Goal: Task Accomplishment & Management: Manage account settings

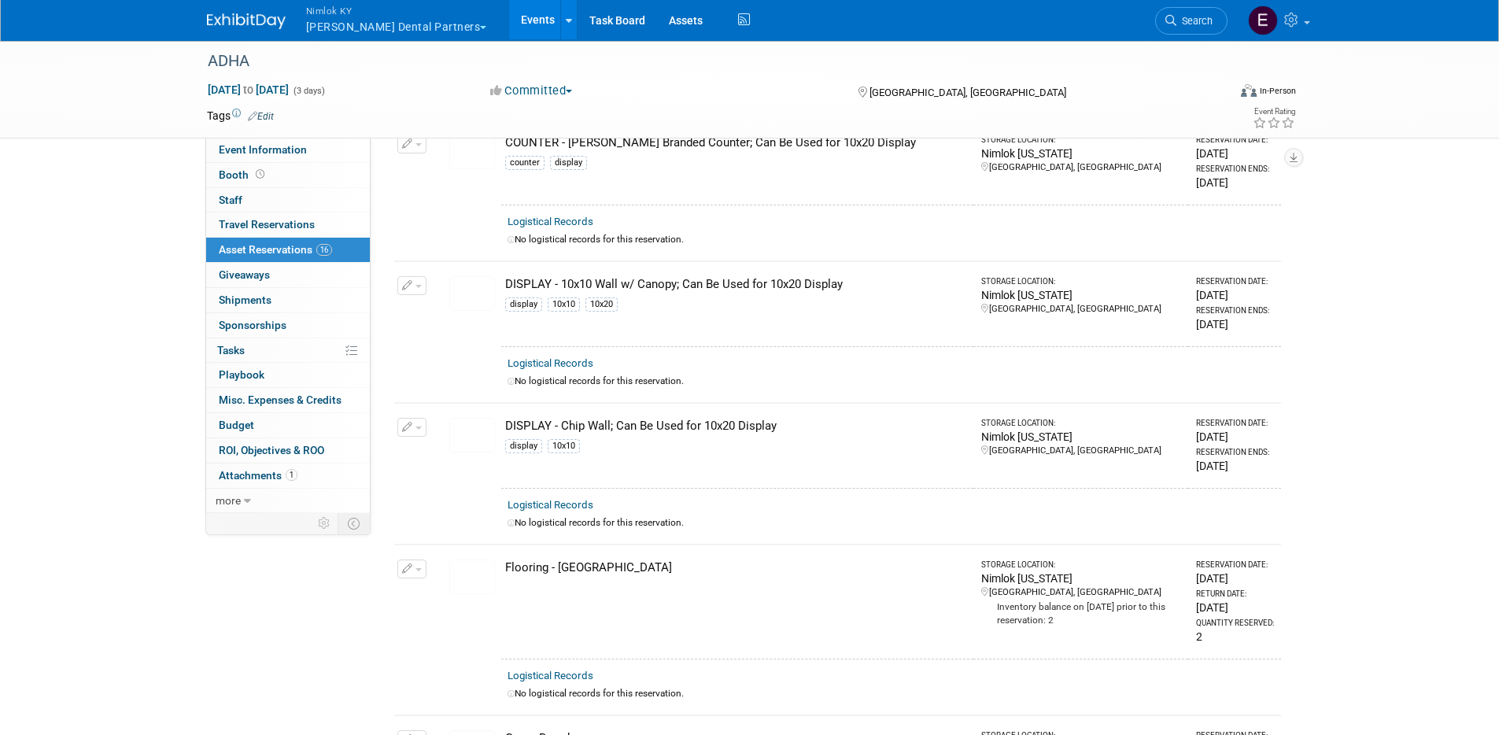
click at [357, 35] on button "Nimlok [PERSON_NAME] Dental Partners" at bounding box center [406, 20] width 202 height 41
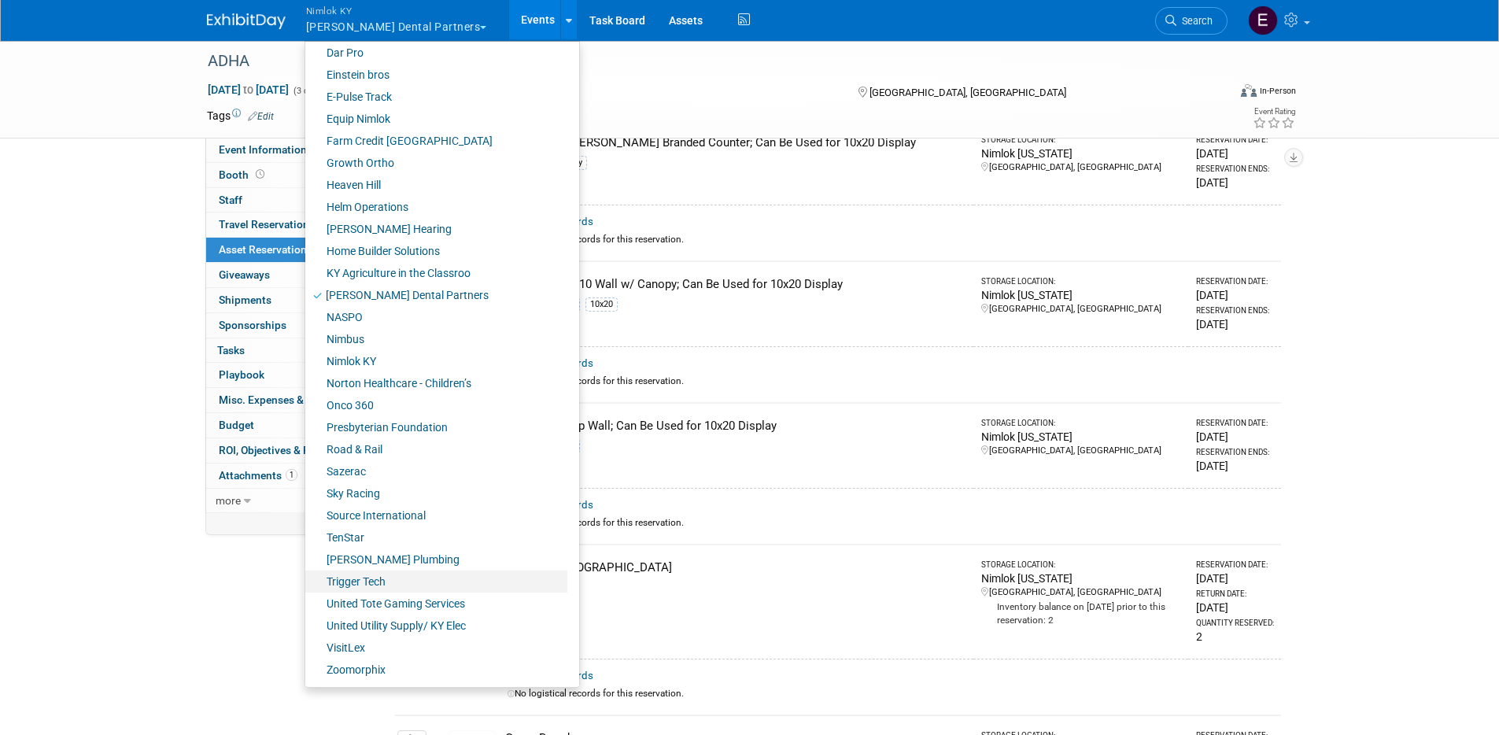
scroll to position [357, 0]
click at [364, 652] on link "VisitLex" at bounding box center [436, 648] width 262 height 22
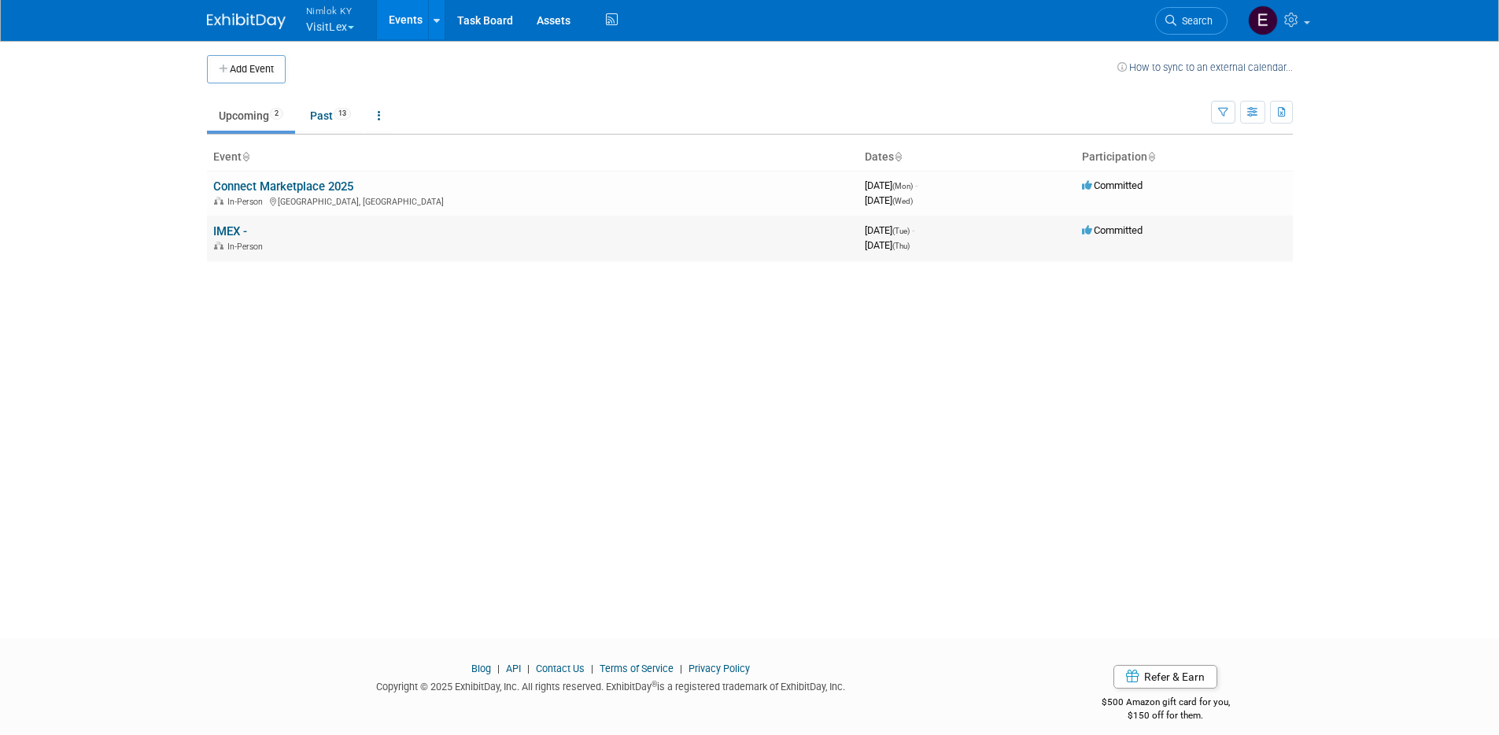
click at [228, 235] on link "IMEX -" at bounding box center [230, 231] width 34 height 14
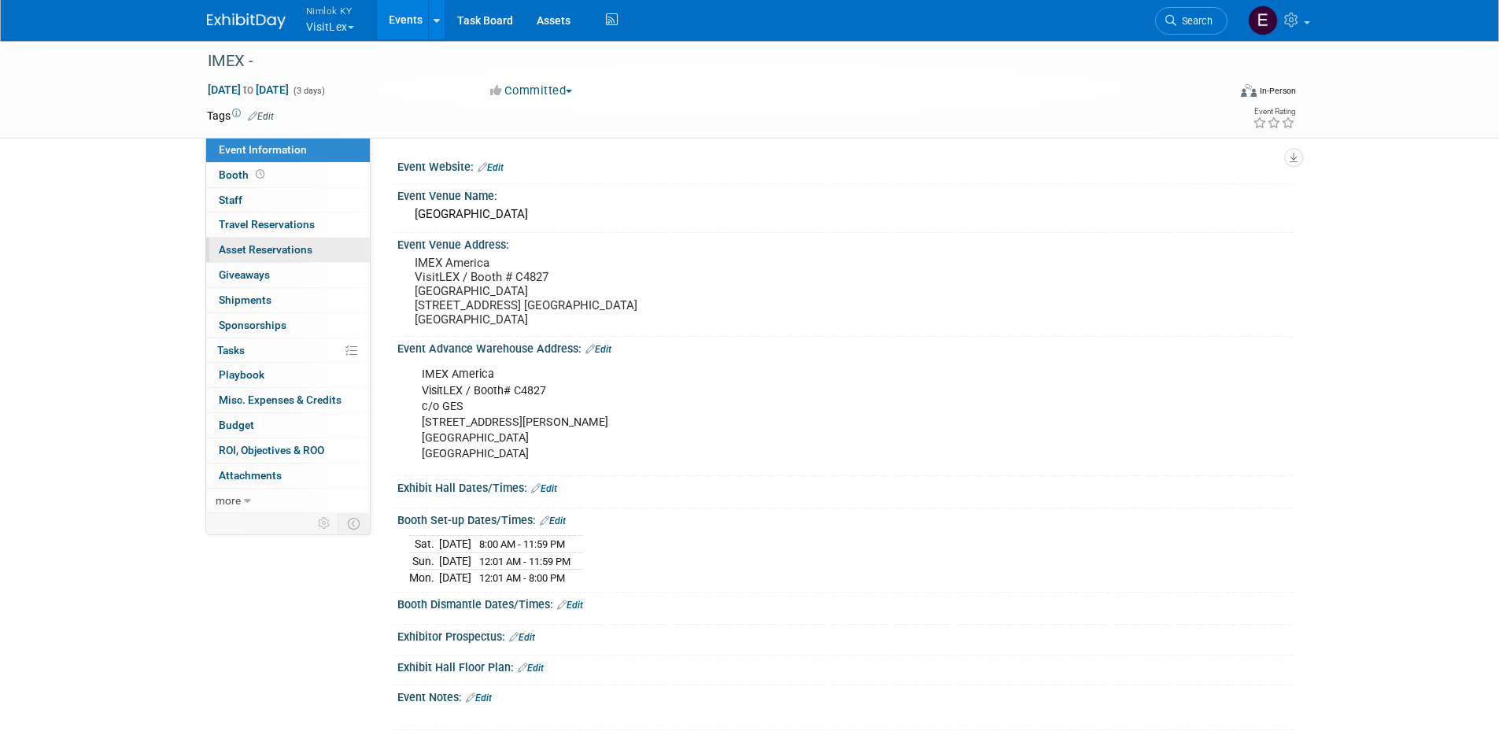
click at [249, 253] on span "Asset Reservations 0" at bounding box center [266, 249] width 94 height 13
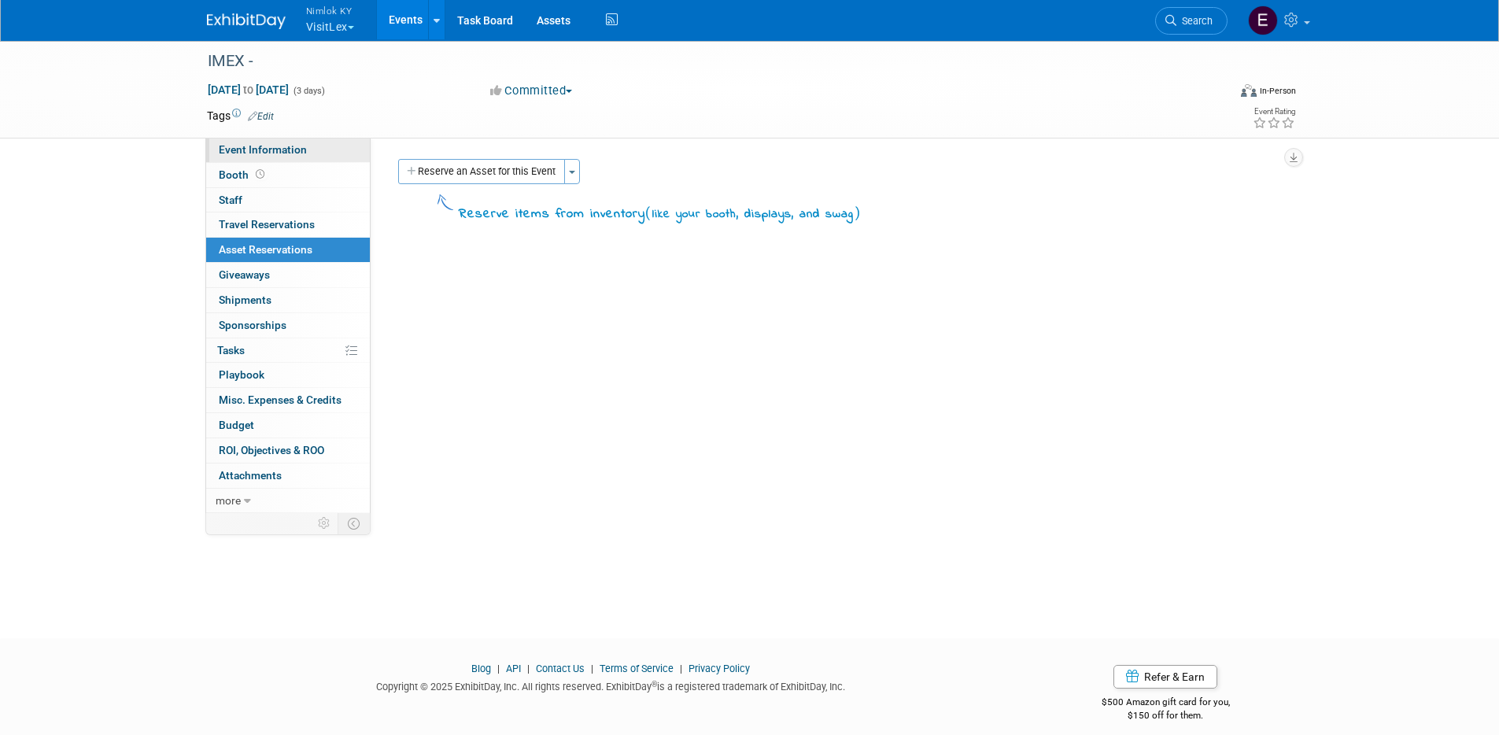
click at [257, 161] on link "Event Information" at bounding box center [288, 150] width 164 height 24
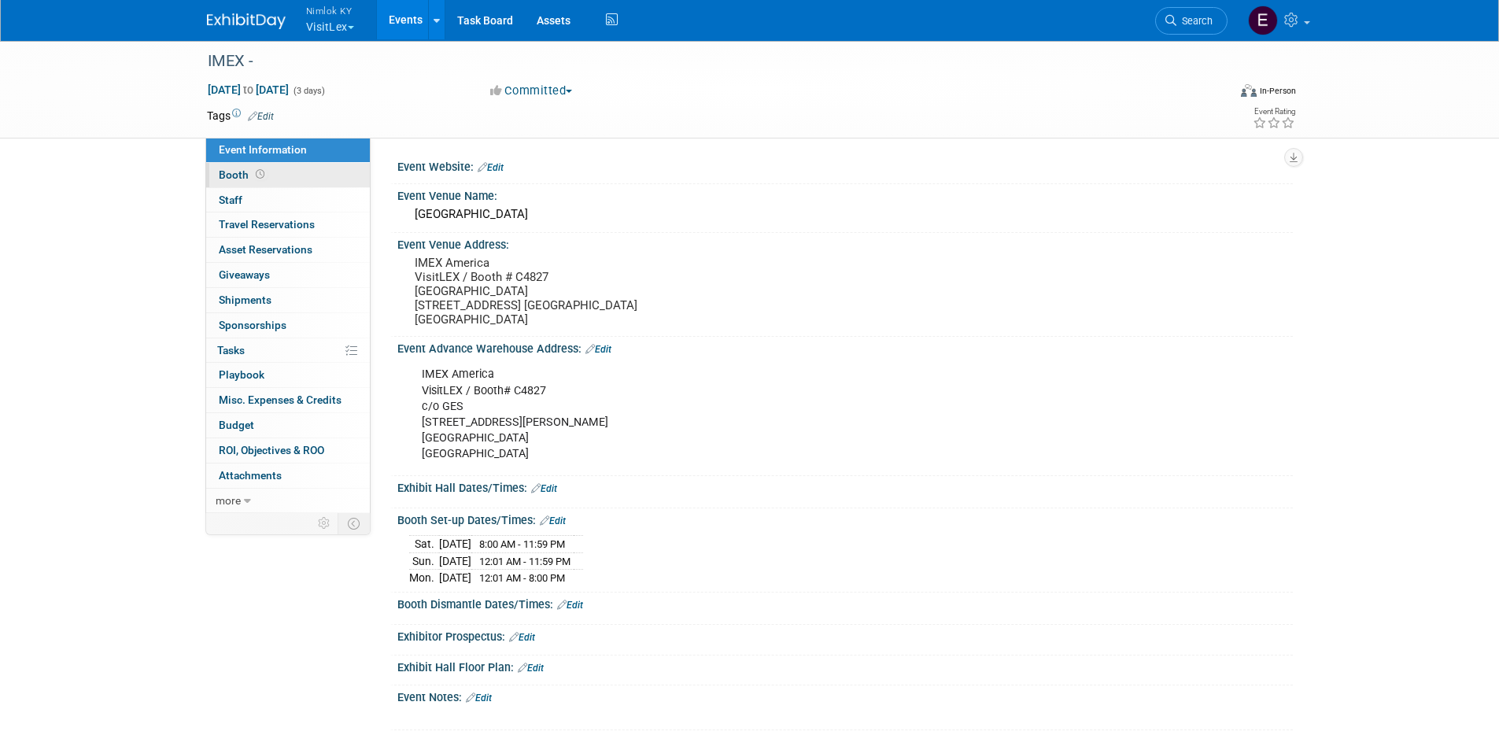
click at [253, 171] on span at bounding box center [260, 174] width 15 height 12
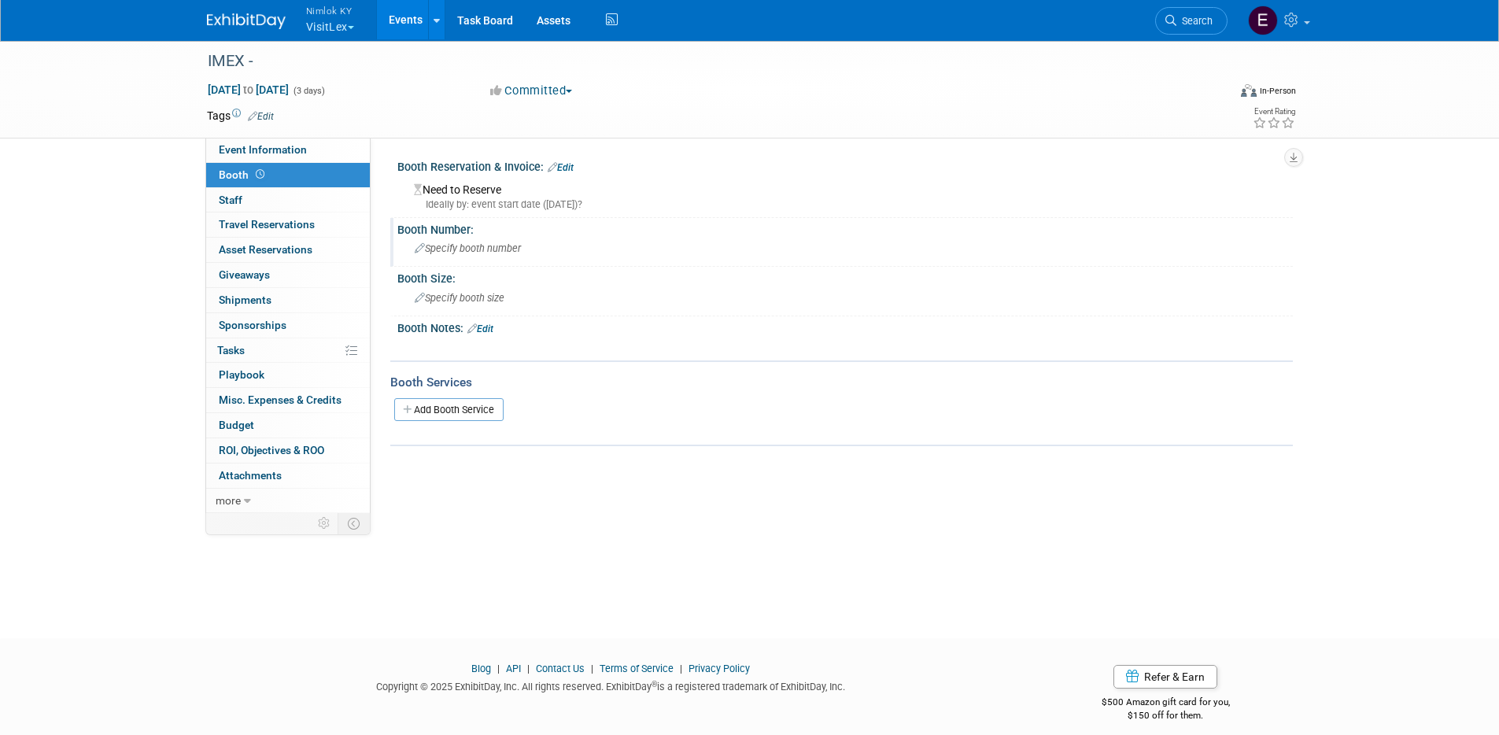
click at [472, 246] on span "Specify booth number" at bounding box center [468, 248] width 106 height 12
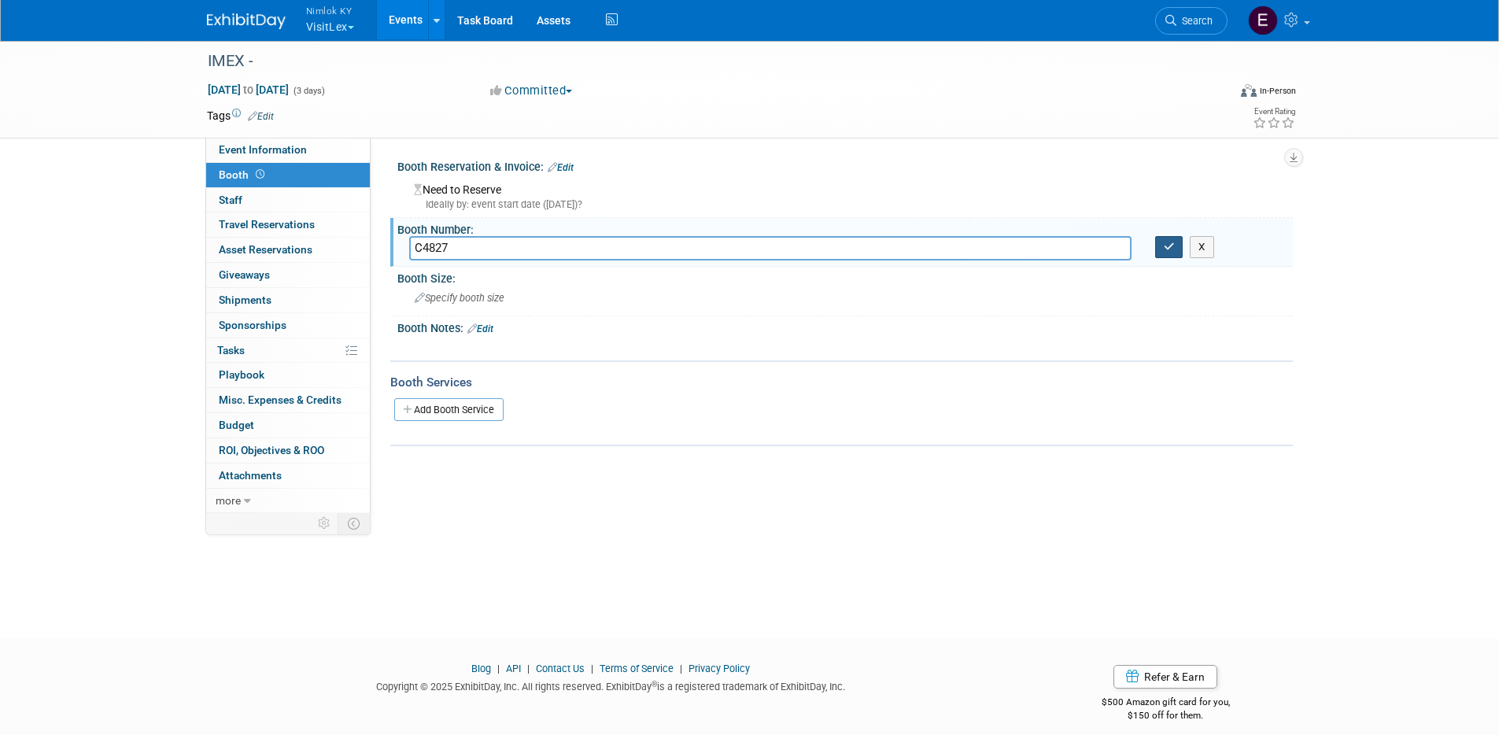
type input "C4827"
click at [1162, 246] on button "button" at bounding box center [1169, 247] width 28 height 22
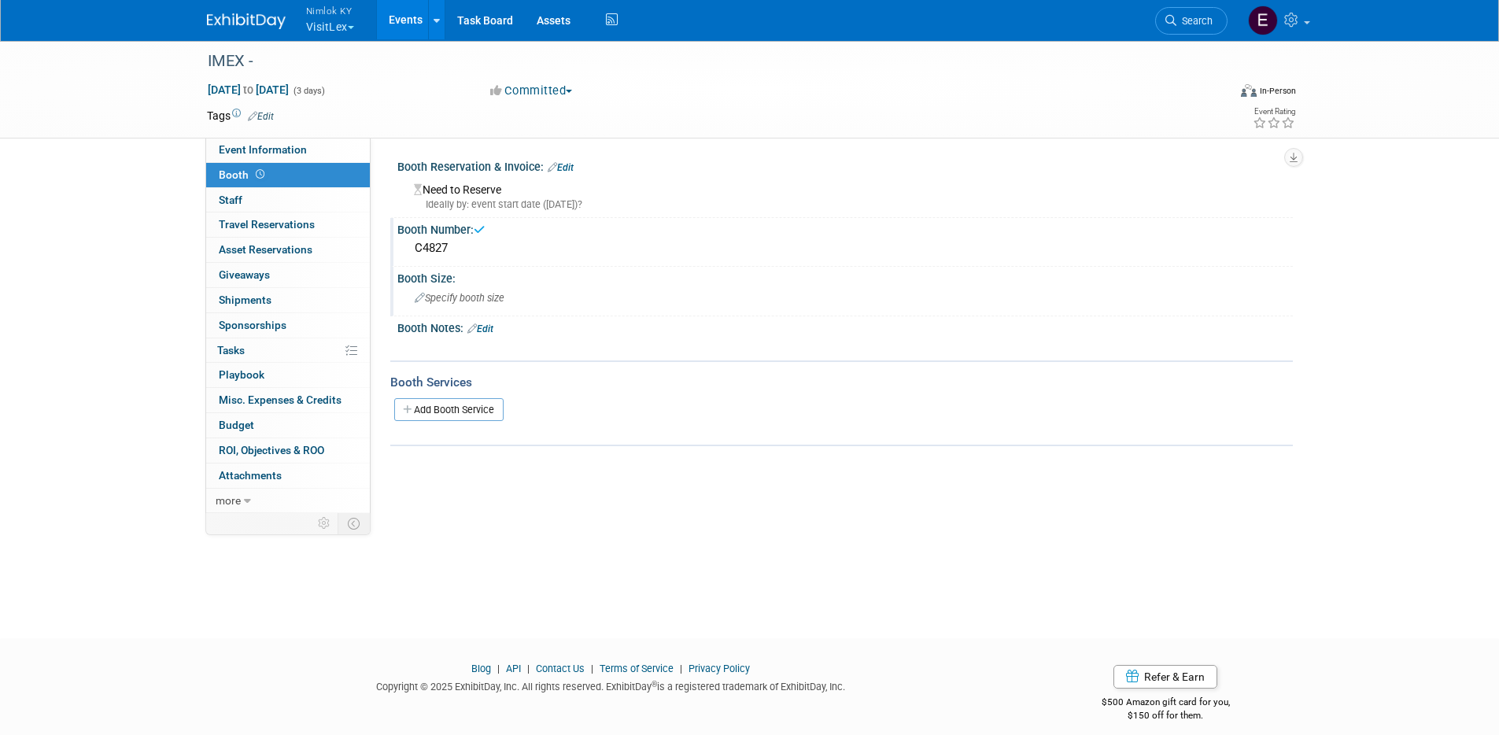
click at [533, 297] on div "Specify booth size" at bounding box center [845, 298] width 872 height 24
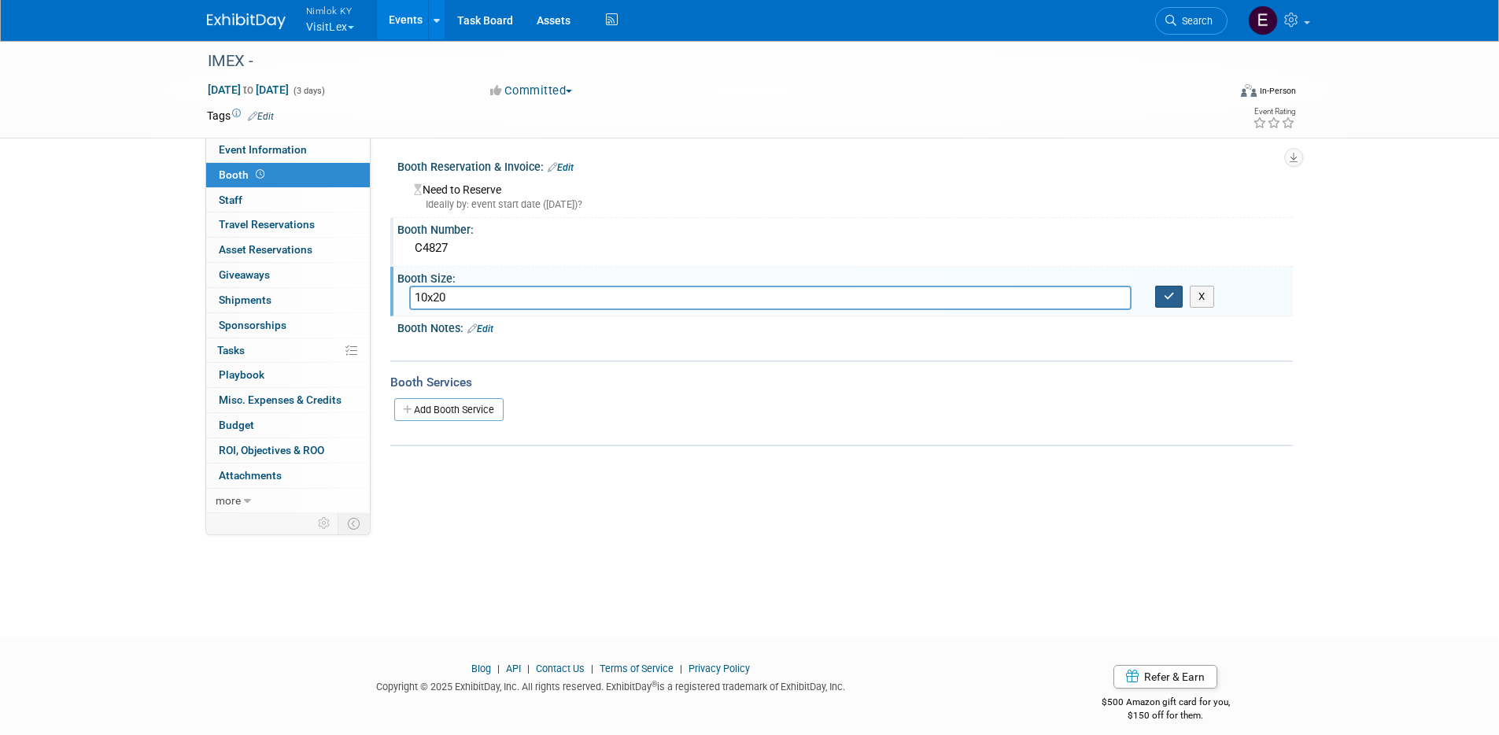
type input "10x20"
click at [1170, 292] on icon "button" at bounding box center [1169, 296] width 11 height 10
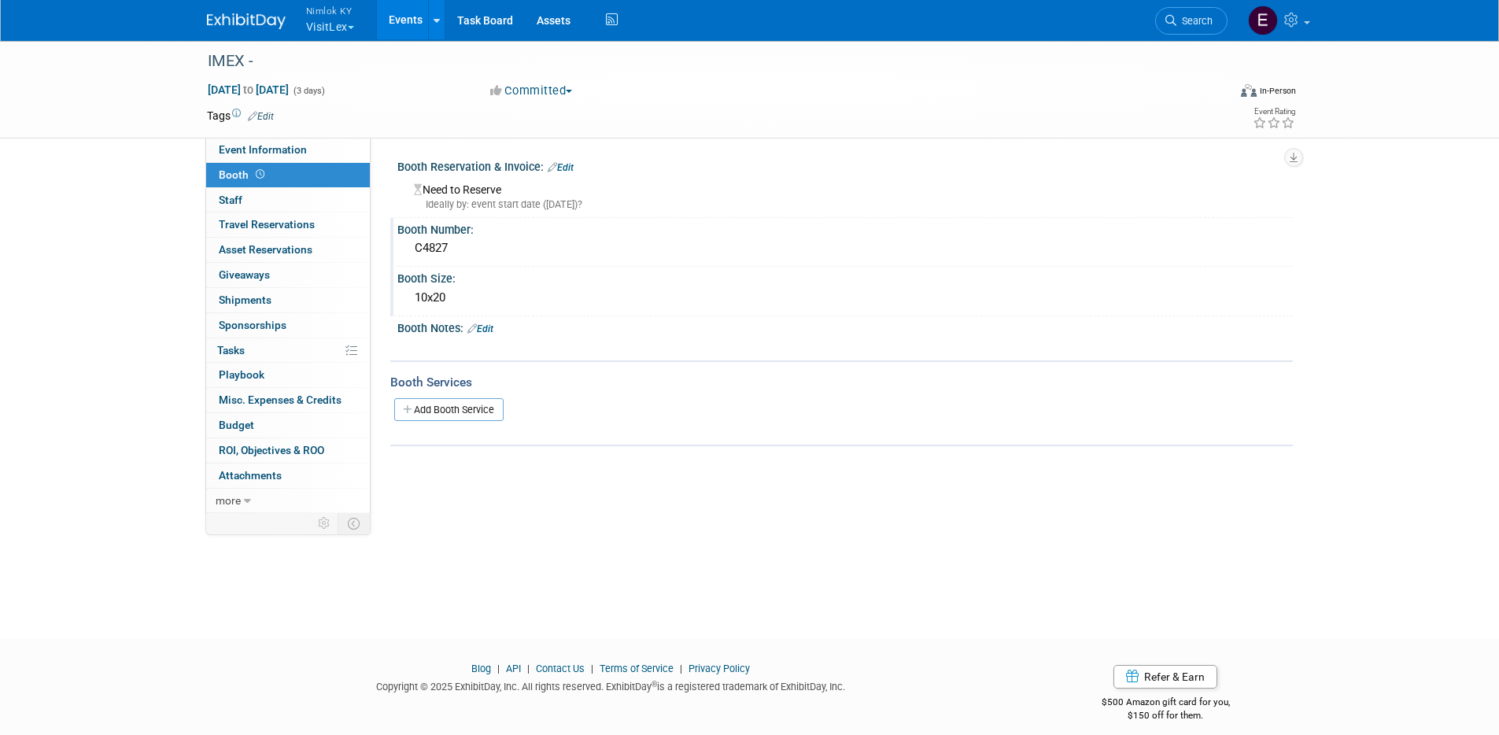
click at [487, 328] on link "Edit" at bounding box center [480, 328] width 26 height 11
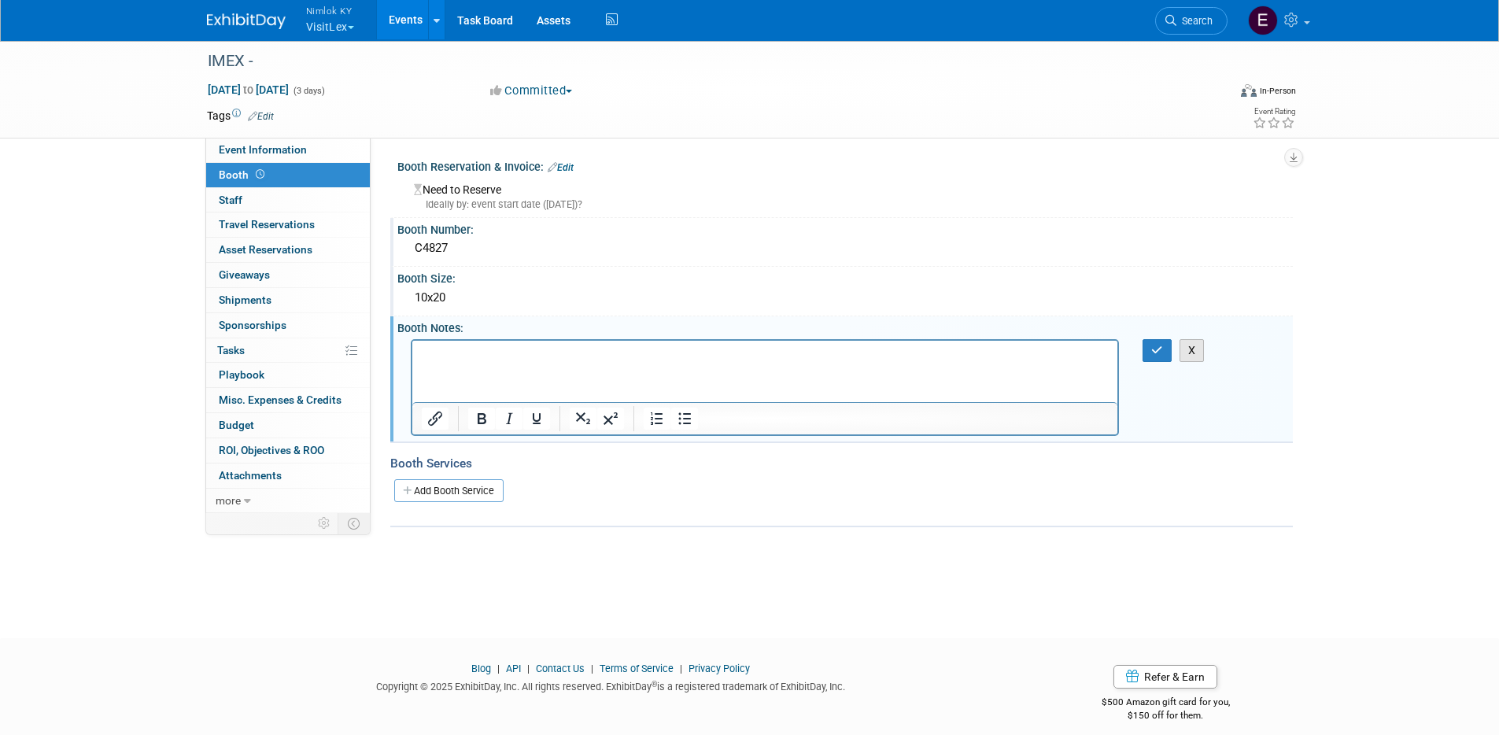
click at [1199, 345] on button "X" at bounding box center [1192, 350] width 25 height 23
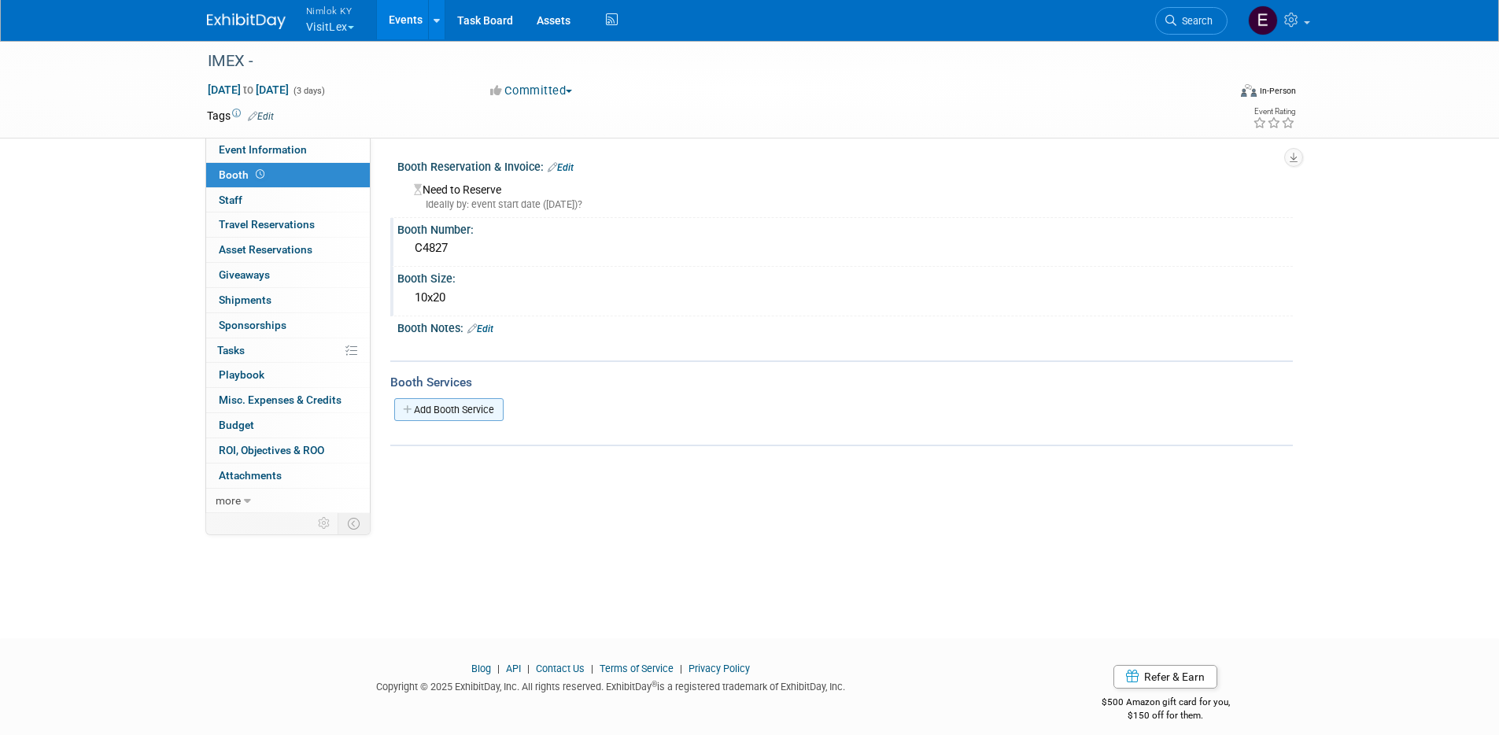
click at [470, 407] on link "Add Booth Service" at bounding box center [448, 409] width 109 height 23
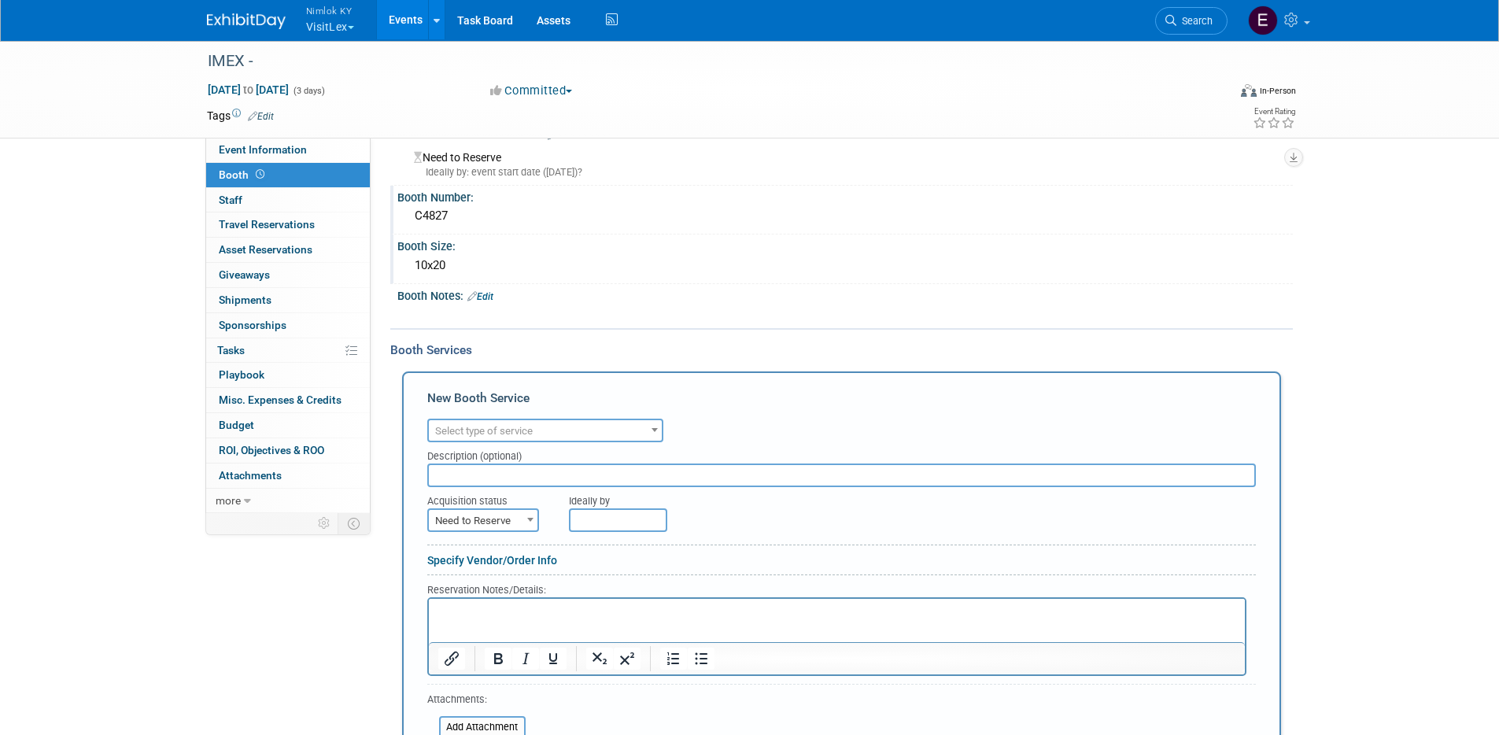
scroll to position [127, 0]
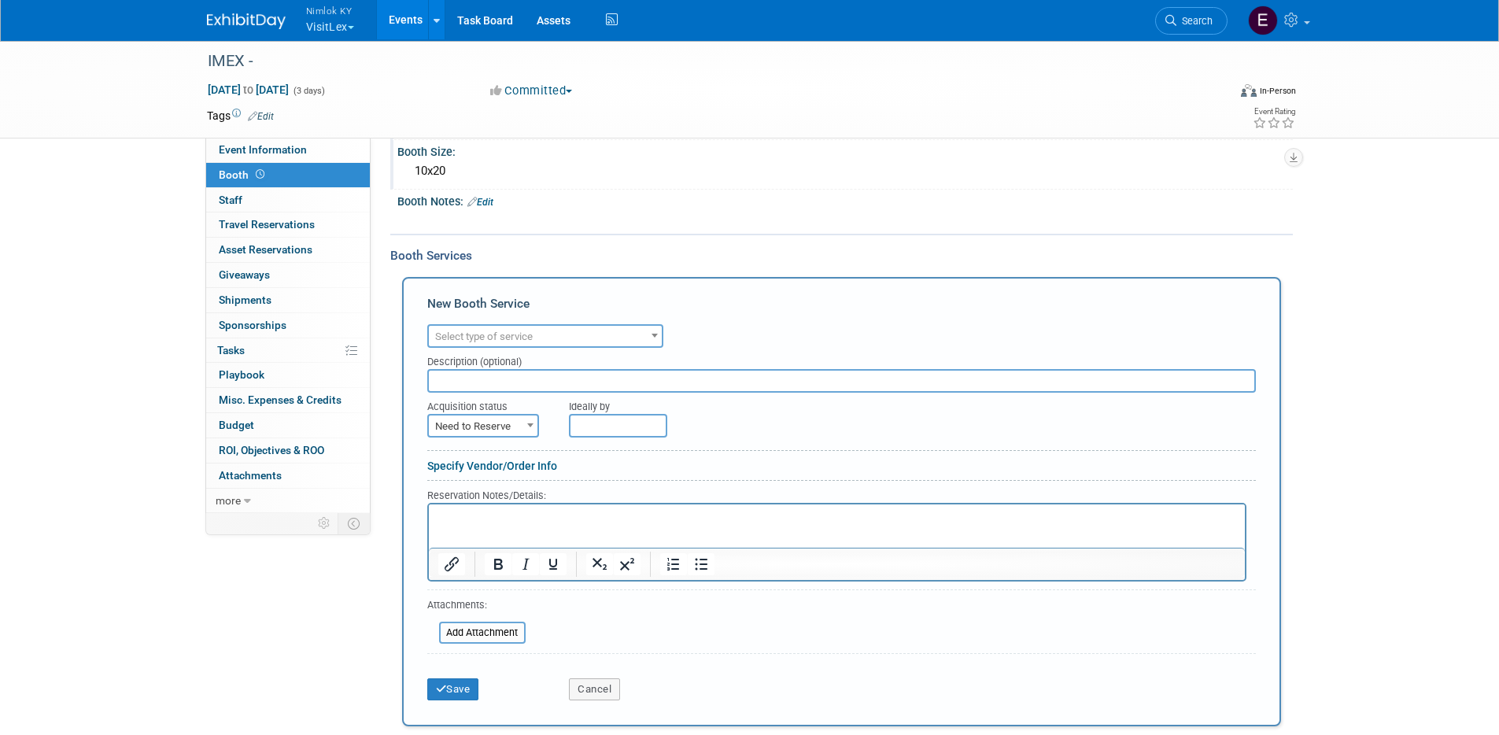
click at [571, 343] on span "Select type of service" at bounding box center [545, 337] width 233 height 22
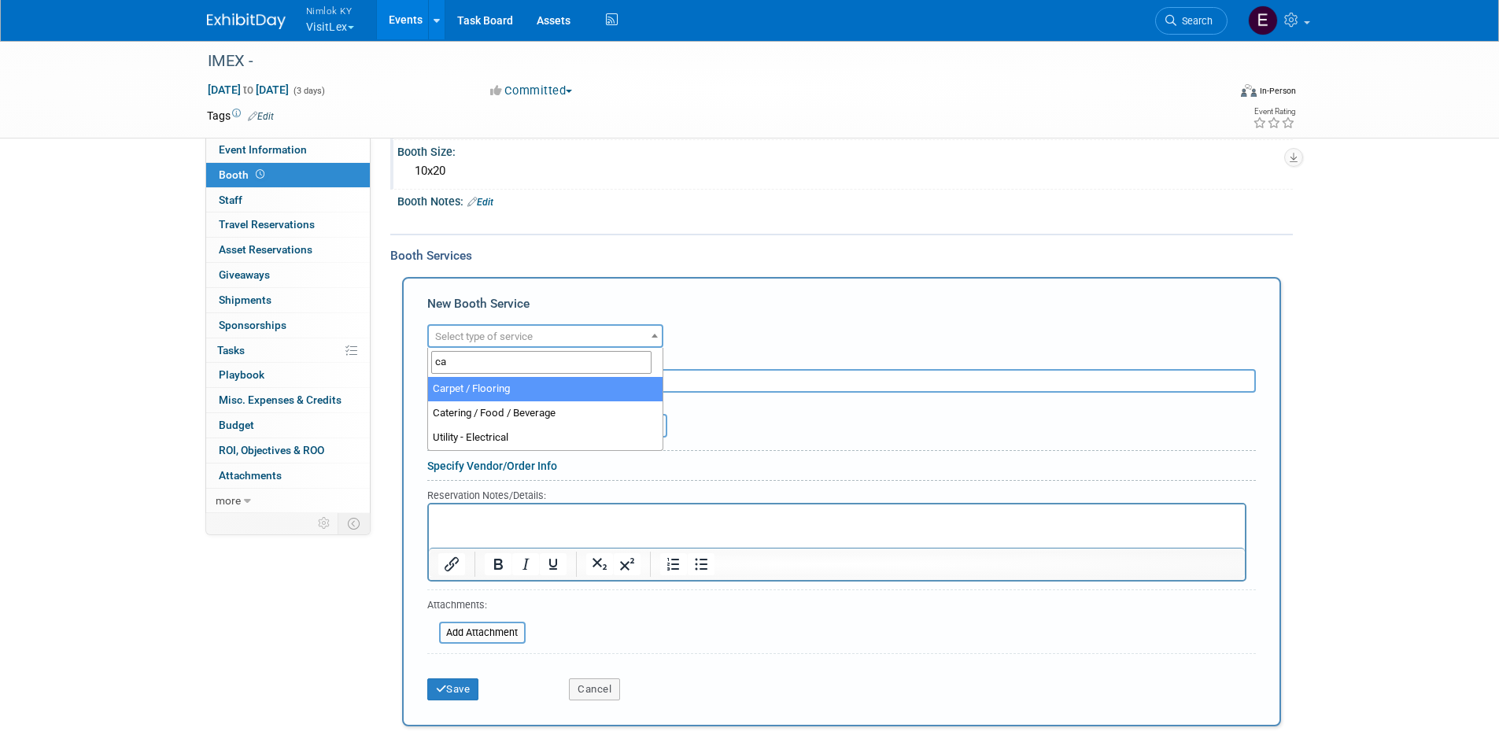
type input "car"
select select "4"
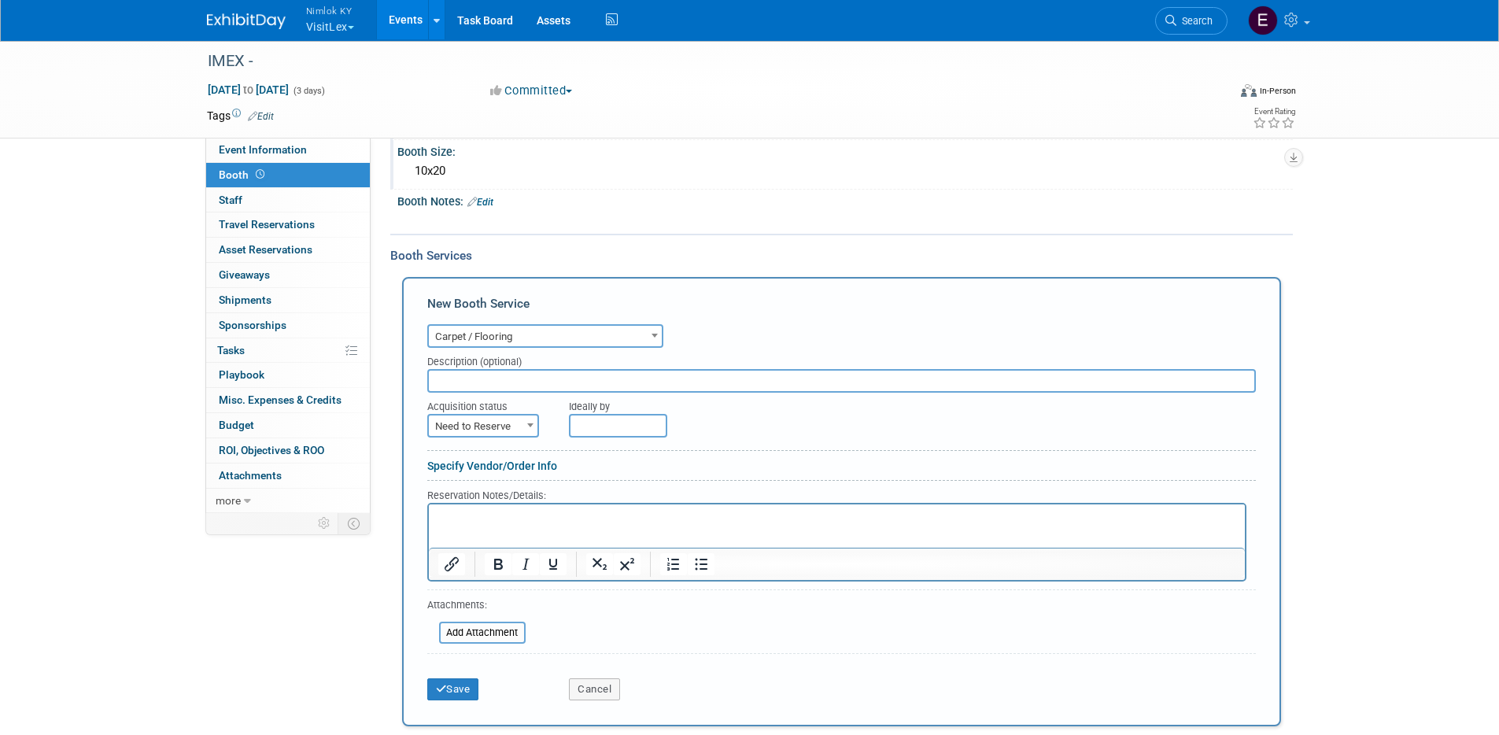
click at [490, 381] on input "text" at bounding box center [841, 381] width 829 height 24
type input "Wooden Flooring"
click at [762, 441] on form "Audio / Video Carpet / Flooring Catering / Food / Beverage Floral / Decorative …" at bounding box center [841, 514] width 829 height 388
click at [495, 519] on p "Rich Text Area. Press ALT-0 for help." at bounding box center [837, 517] width 798 height 15
click at [454, 687] on button "Save" at bounding box center [453, 689] width 52 height 22
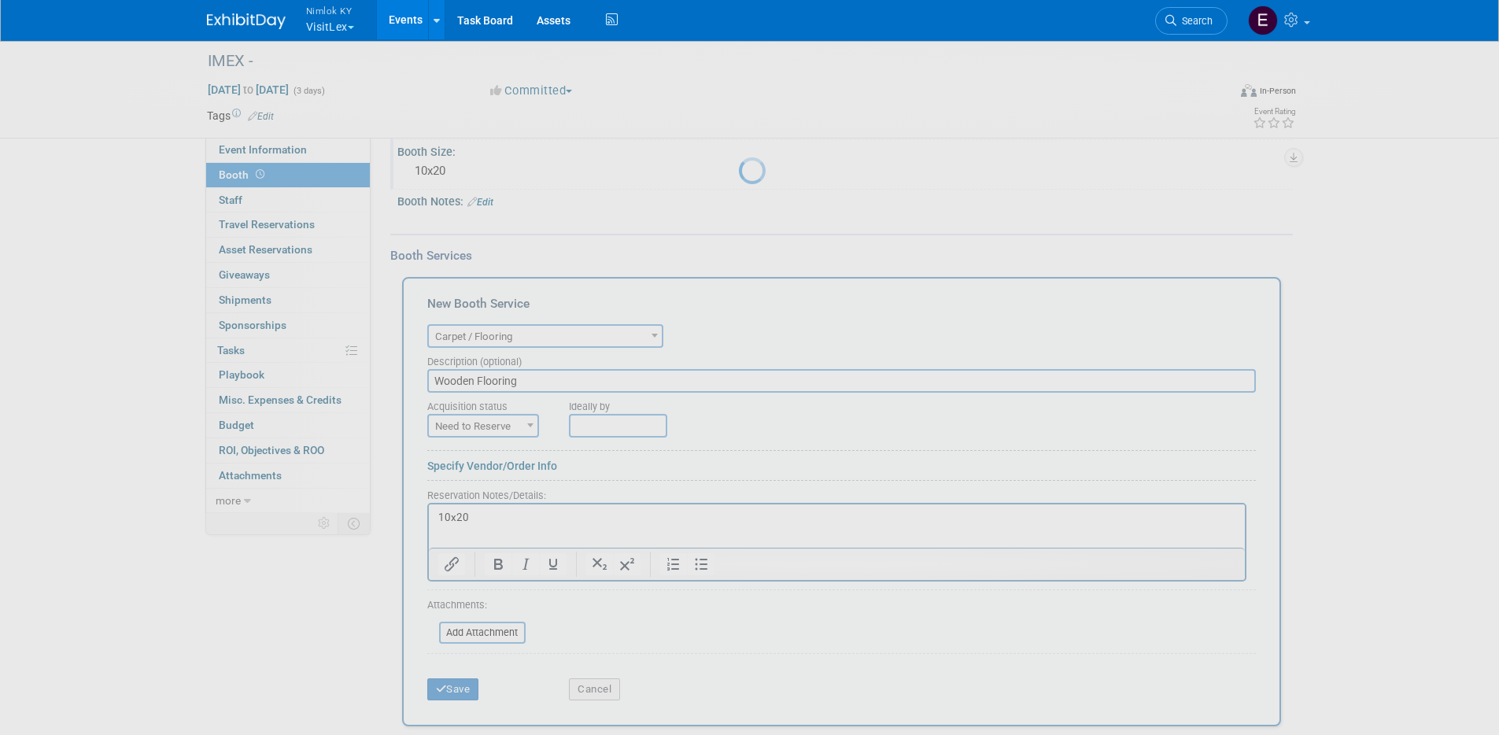
scroll to position [13, 0]
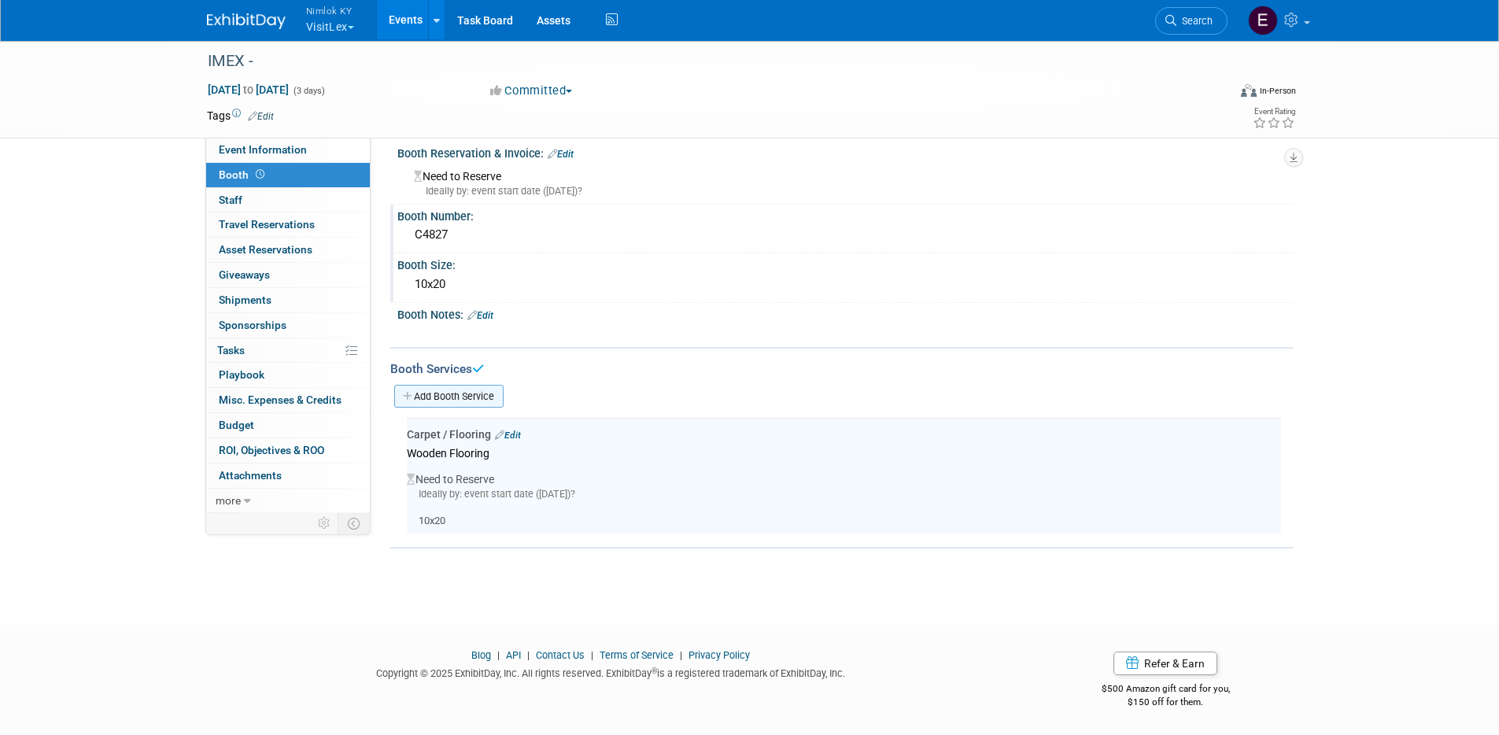
click at [489, 392] on link "Add Booth Service" at bounding box center [448, 396] width 109 height 23
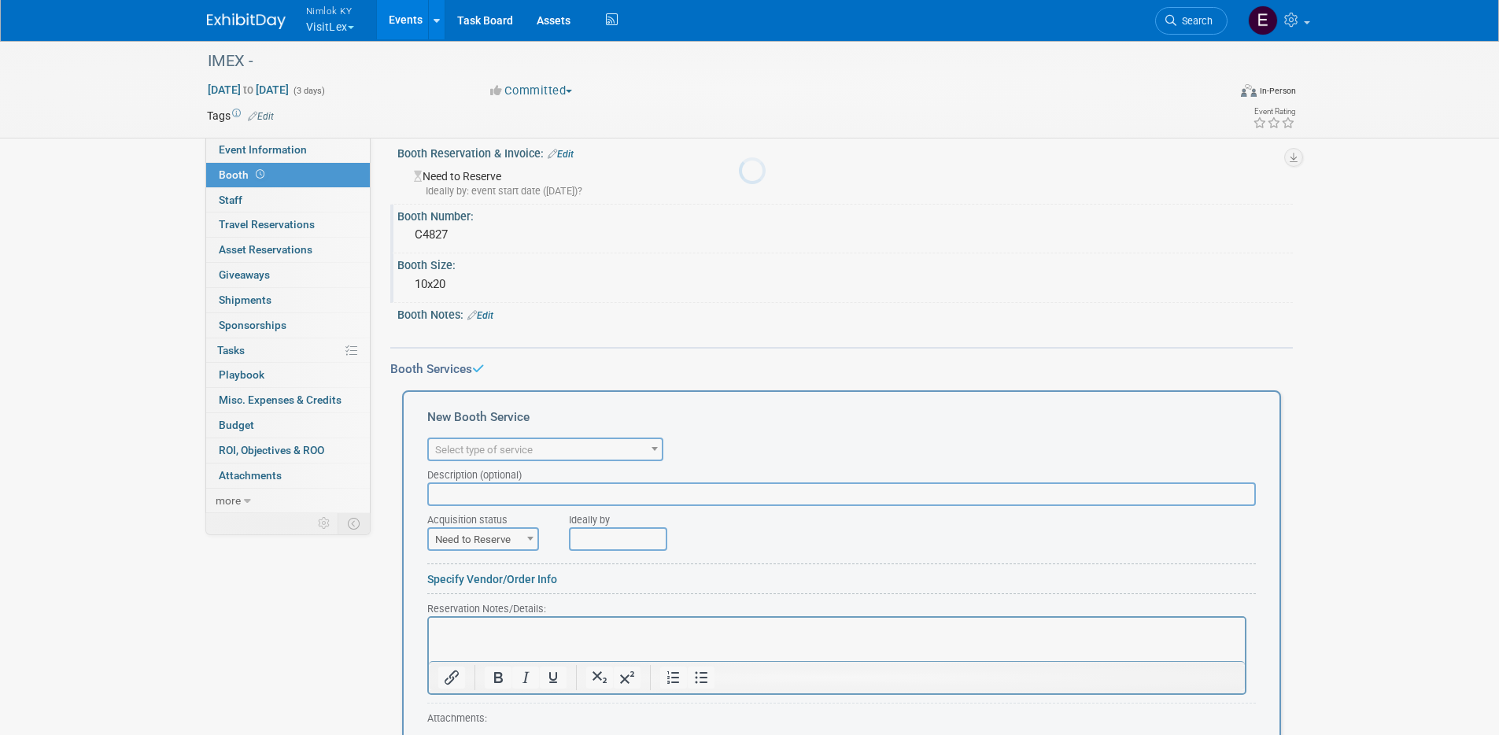
scroll to position [0, 0]
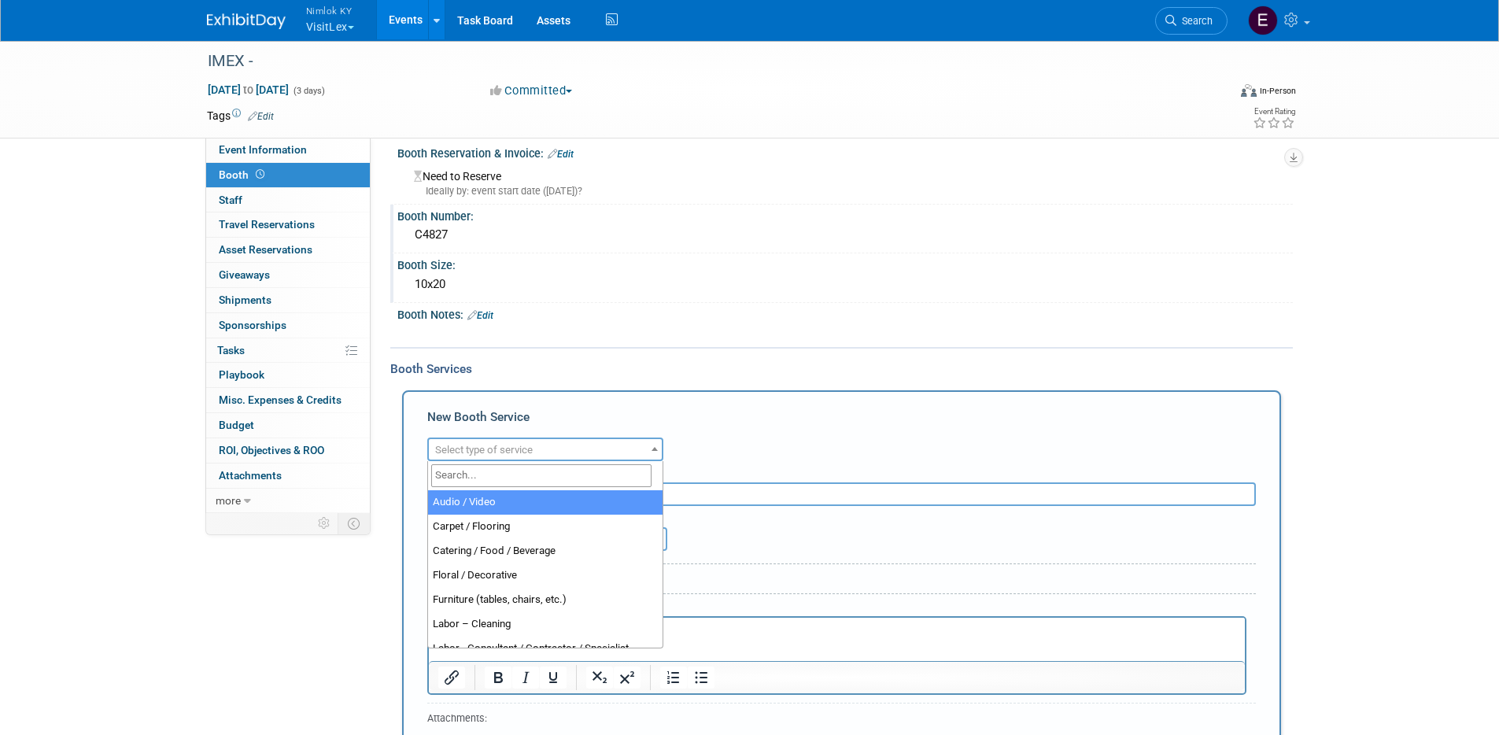
click at [512, 439] on span "Select type of service" at bounding box center [545, 450] width 233 height 22
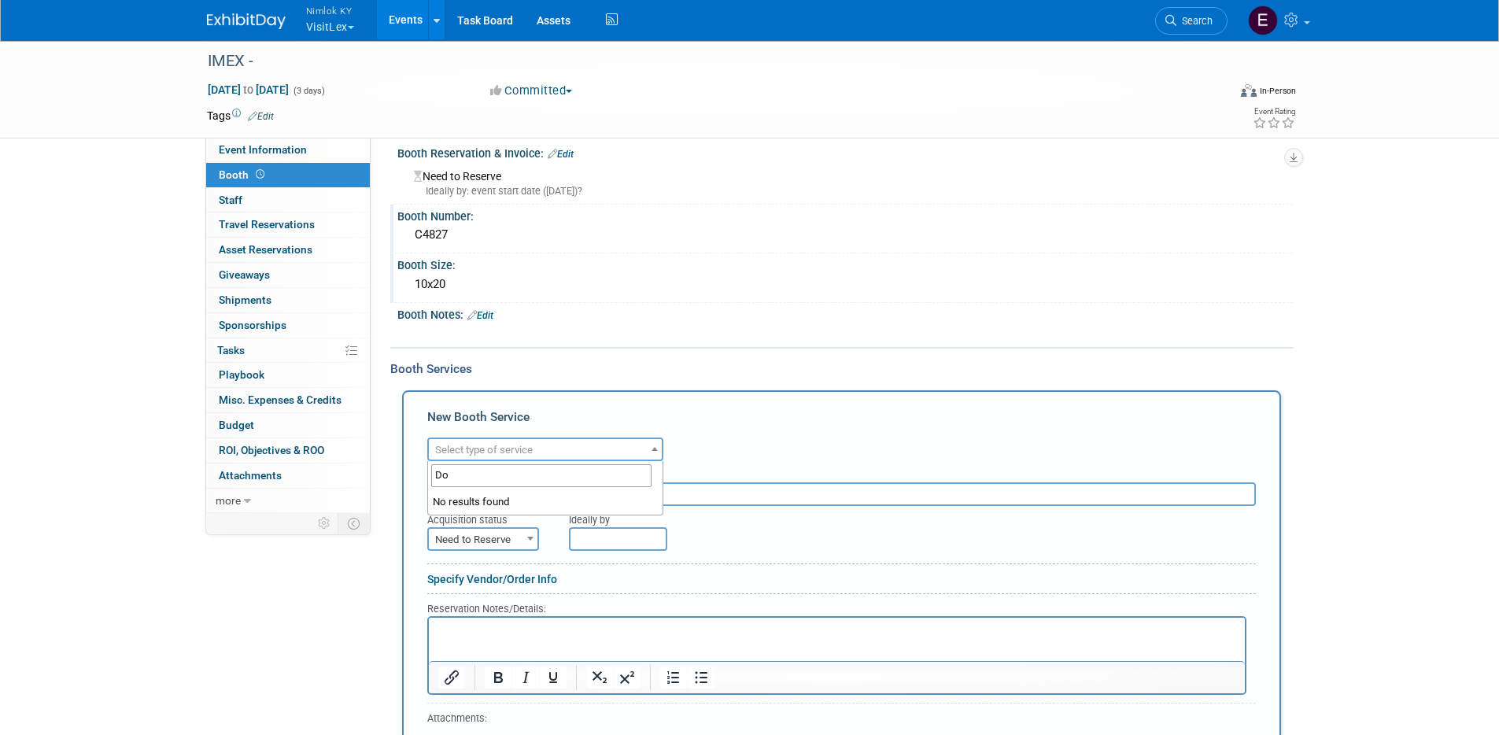
type input "D"
type input "o"
type input "p"
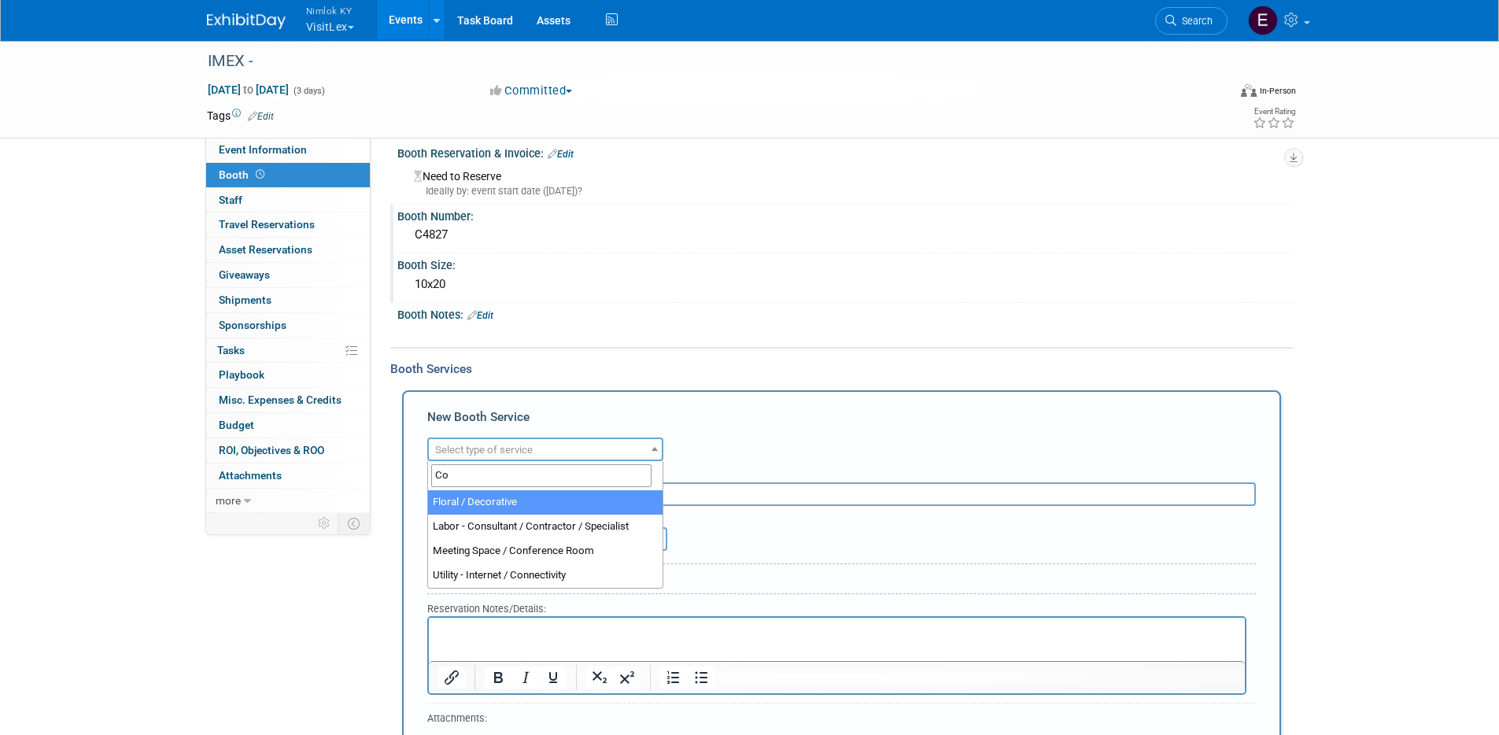
type input "C"
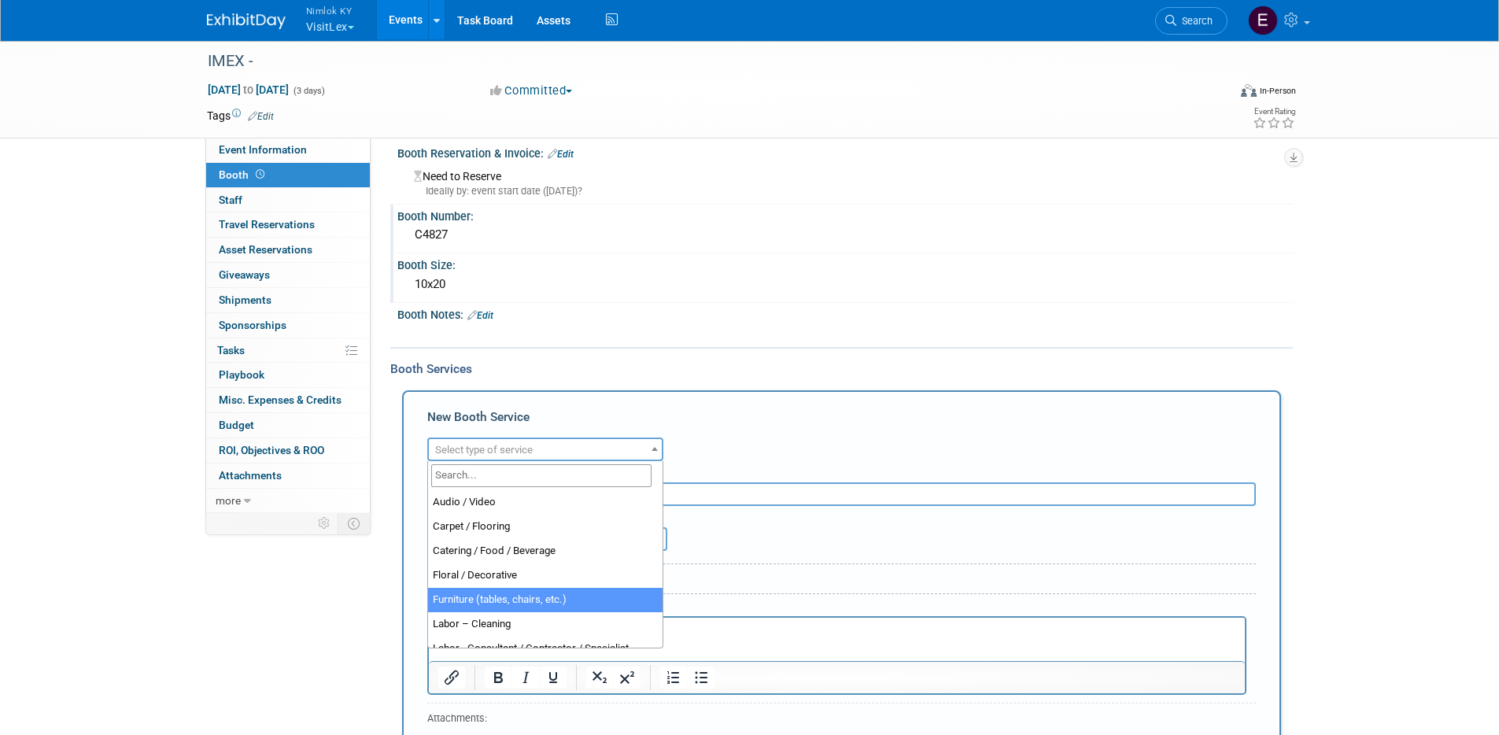
select select "6"
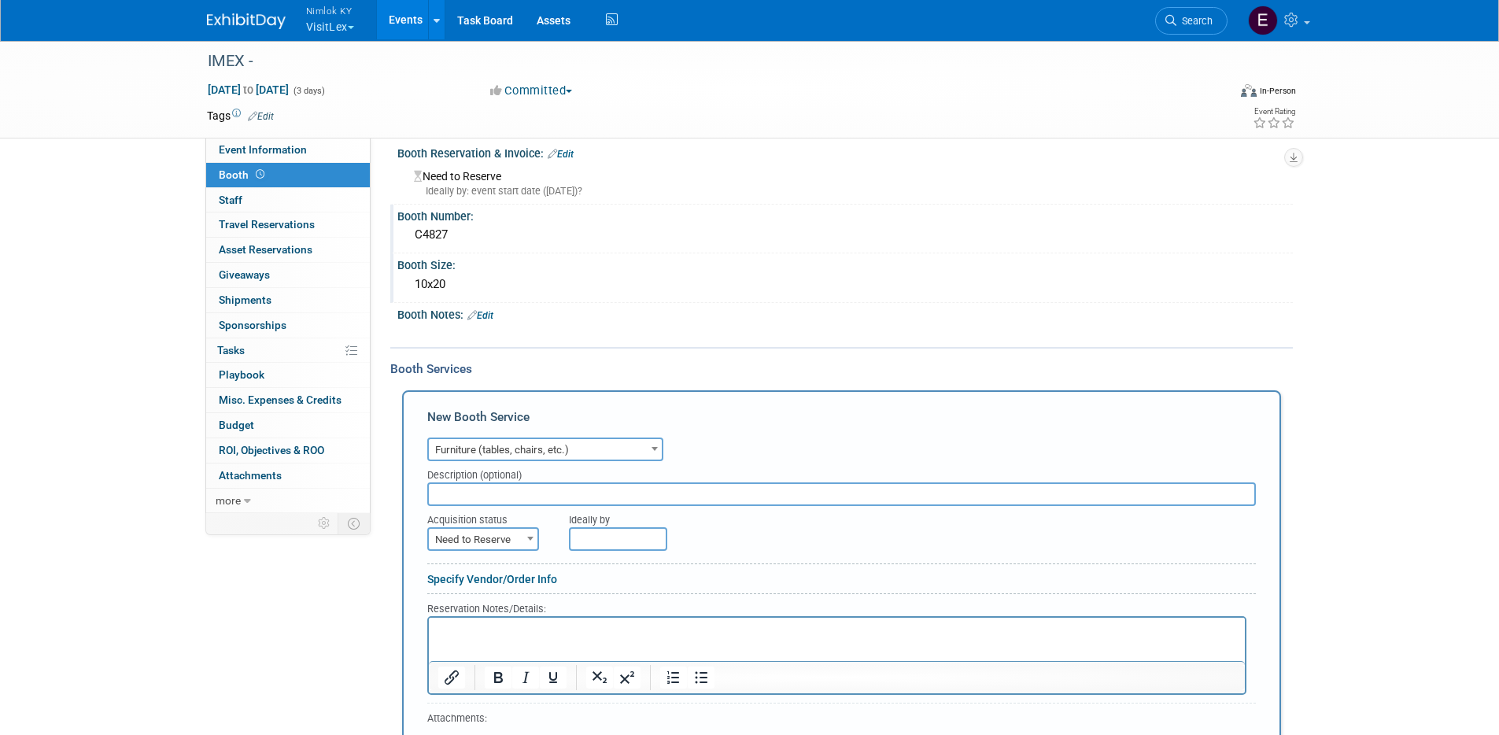
click at [480, 493] on input "text" at bounding box center [841, 494] width 829 height 24
click at [449, 491] on input "(2) Cocktail Tables" at bounding box center [841, 494] width 829 height 24
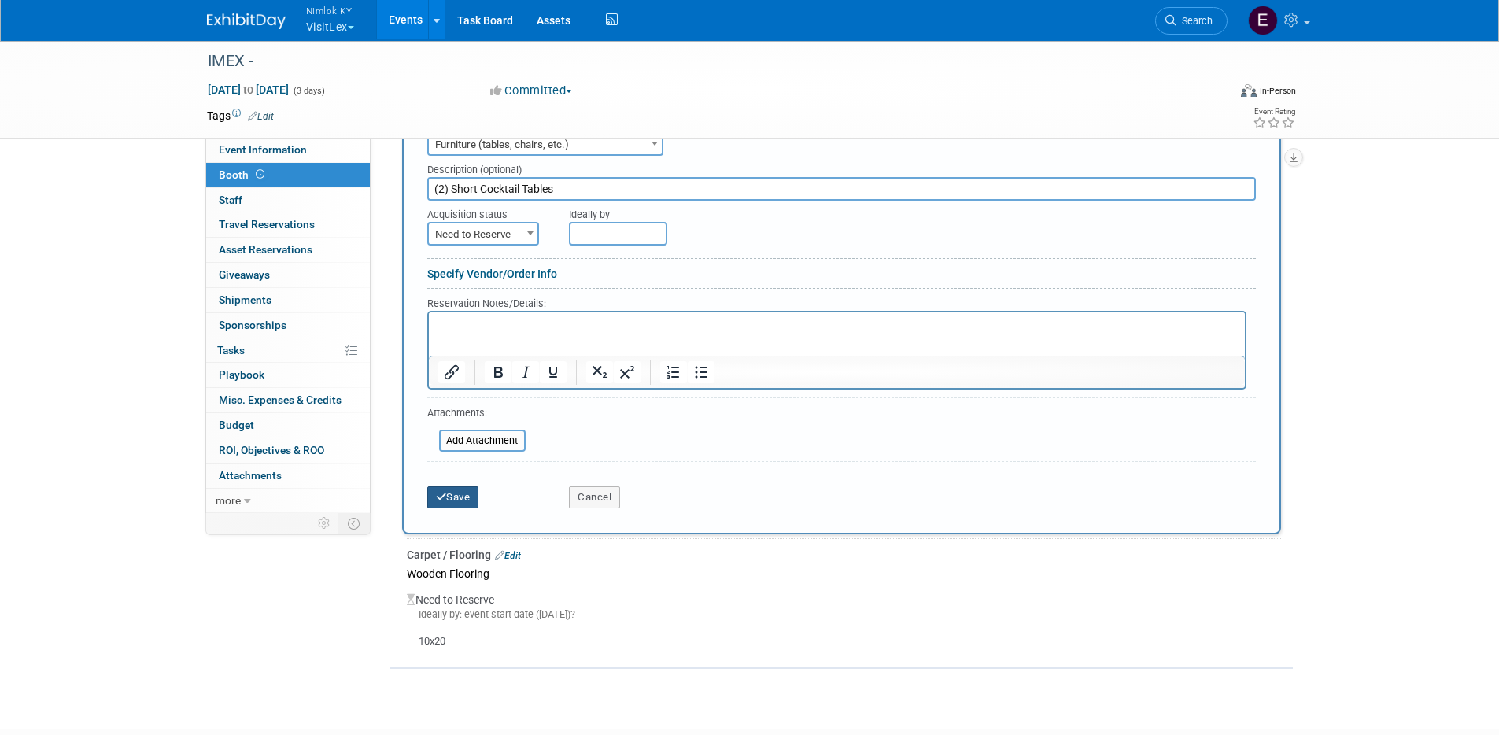
type input "(2) Short Cocktail Tables"
click at [460, 497] on button "Save" at bounding box center [453, 497] width 52 height 22
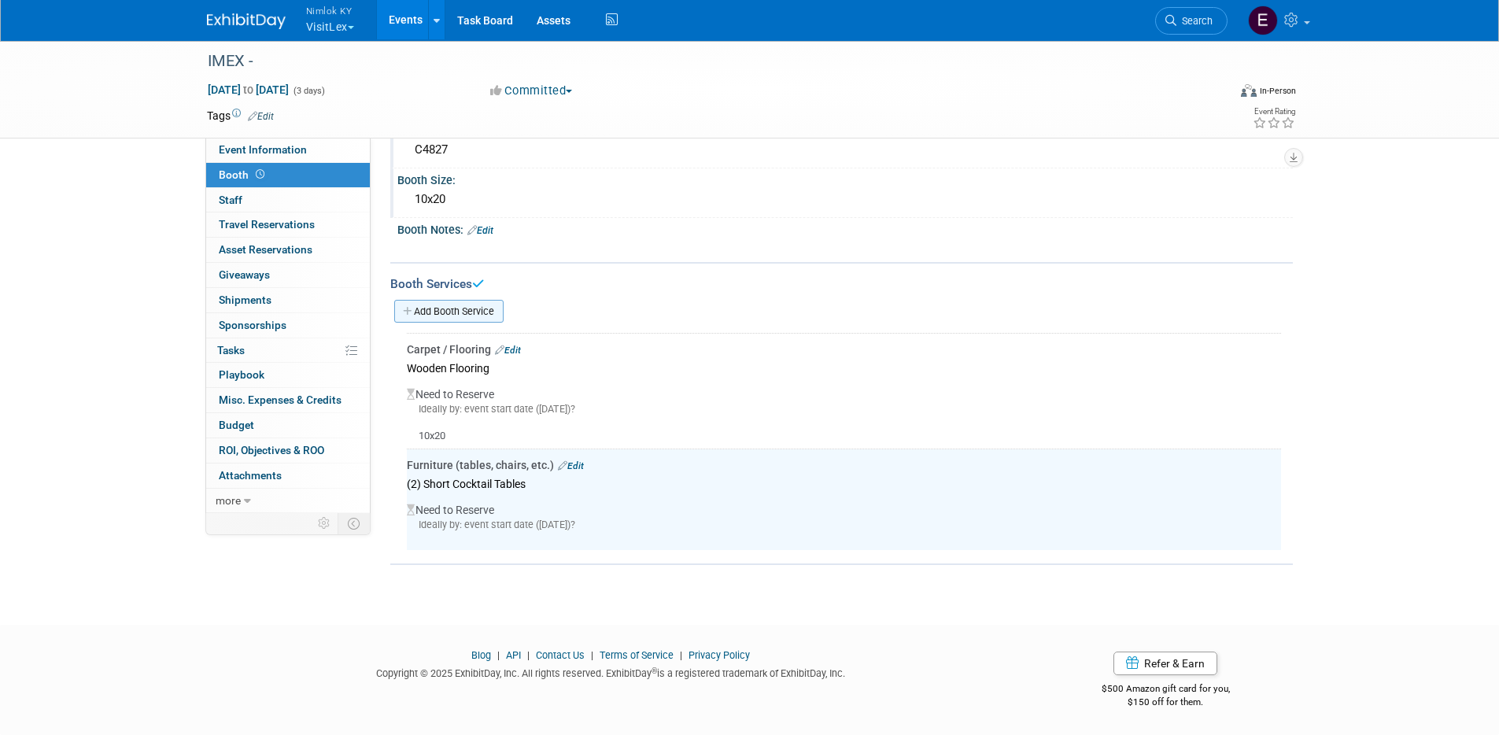
click at [461, 315] on link "Add Booth Service" at bounding box center [448, 311] width 109 height 23
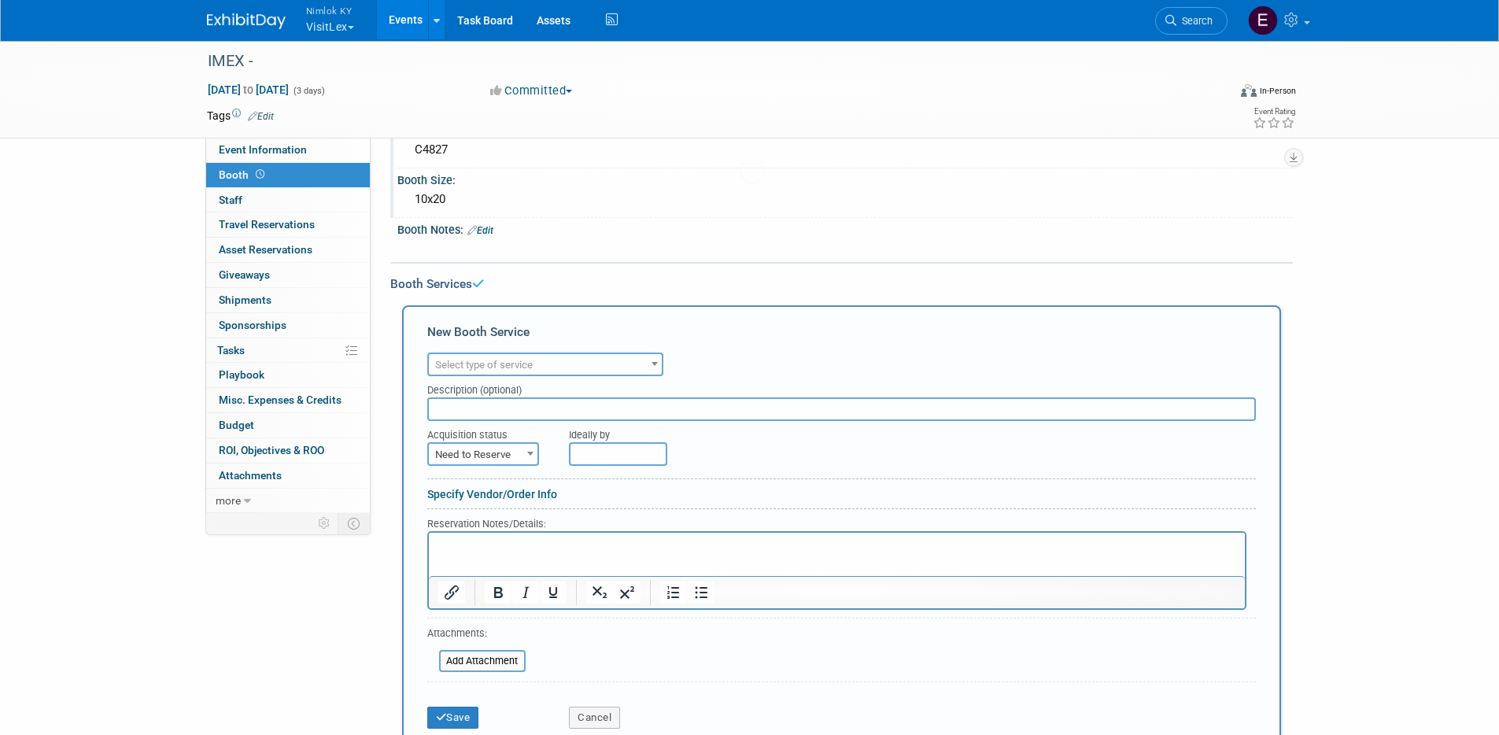
scroll to position [0, 0]
click at [543, 360] on span "Select type of service" at bounding box center [545, 365] width 233 height 22
type input "c"
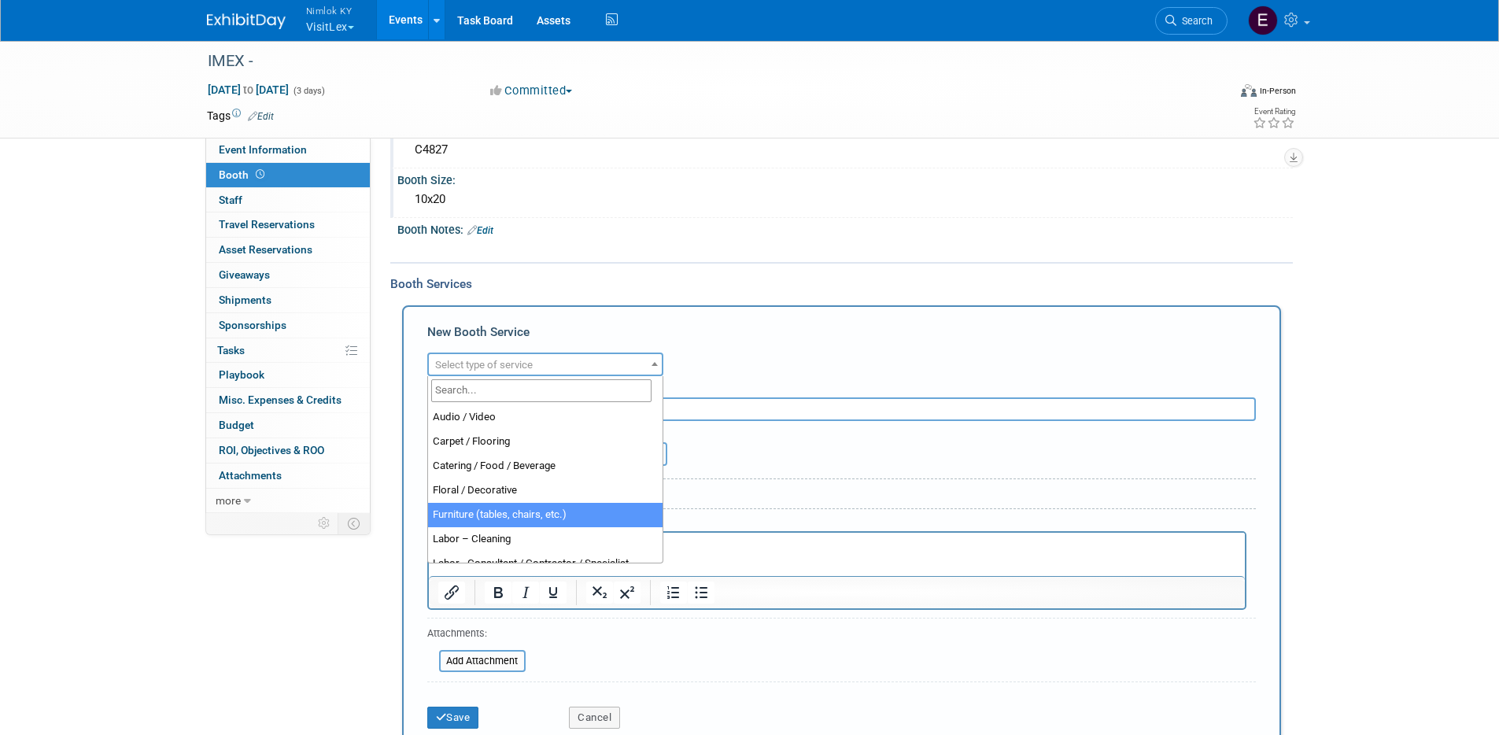
select select "6"
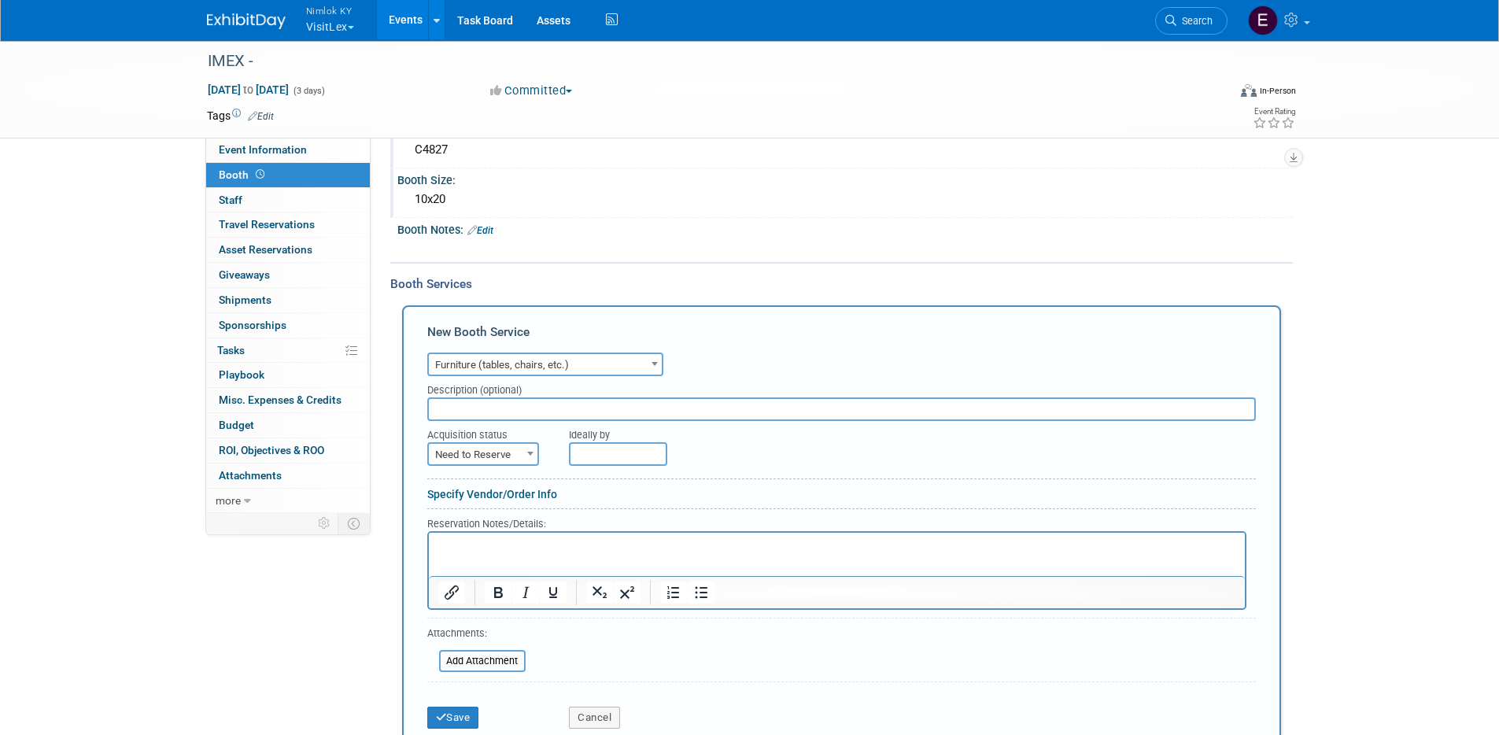
click at [509, 411] on input "text" at bounding box center [841, 409] width 829 height 24
type input "(6) Chairs"
click at [456, 712] on button "Save" at bounding box center [453, 718] width 52 height 22
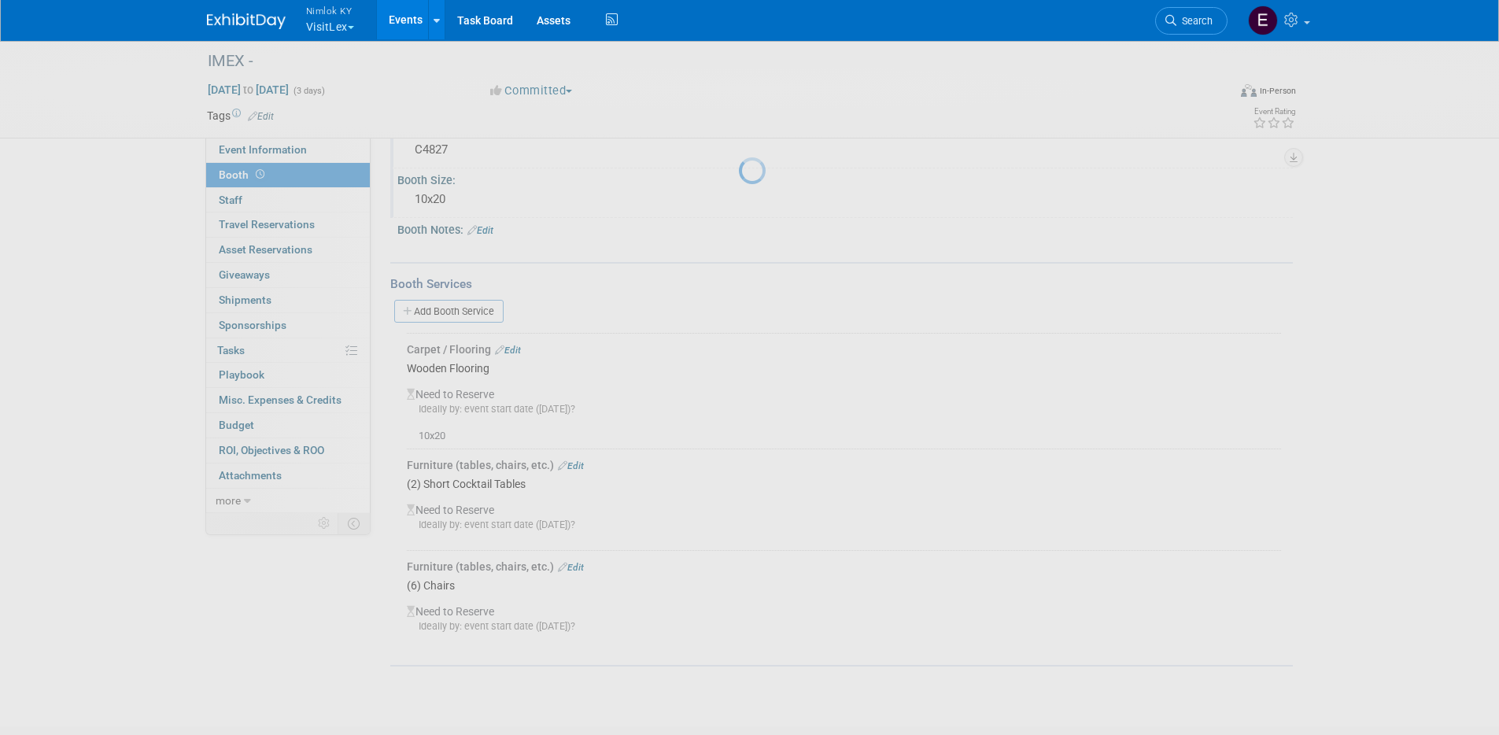
scroll to position [200, 0]
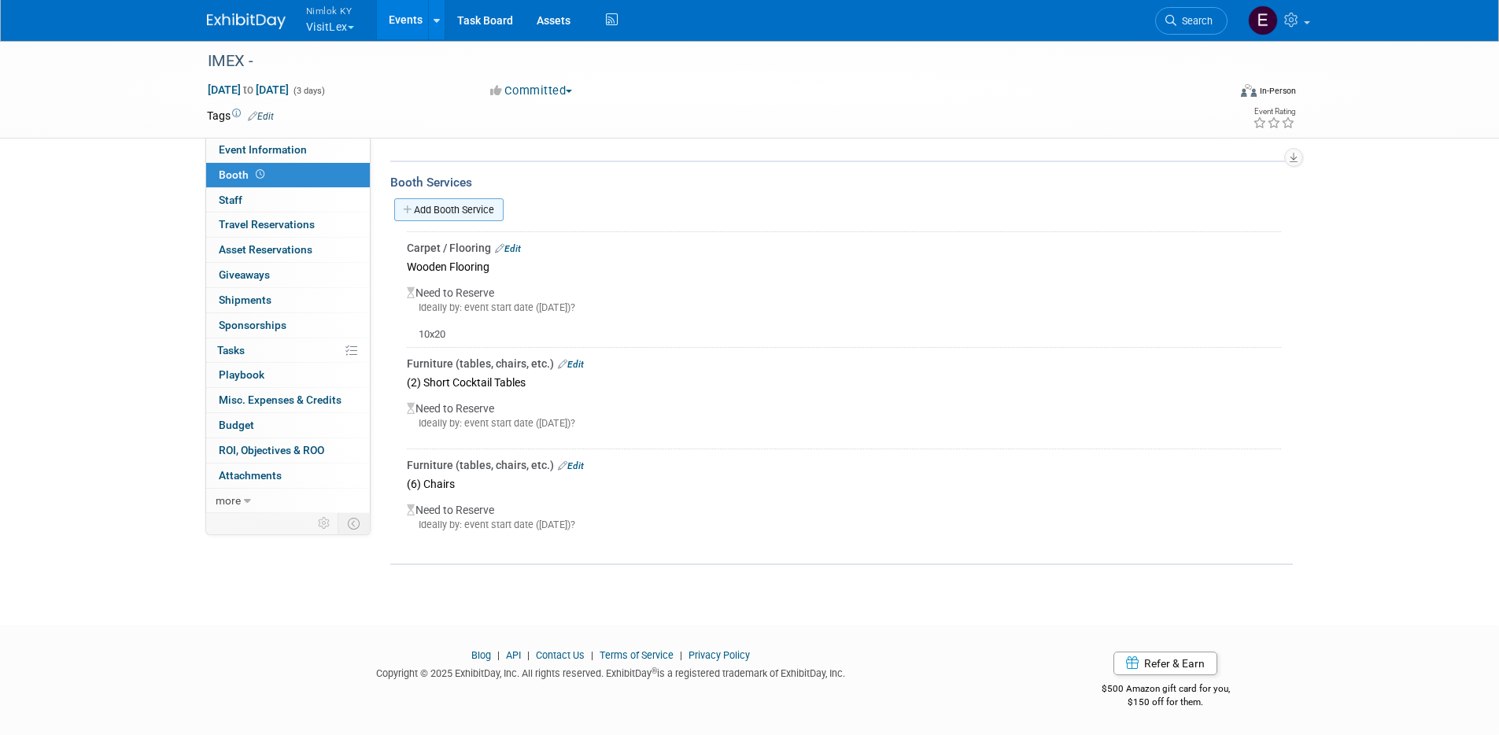
click at [458, 208] on link "Add Booth Service" at bounding box center [448, 209] width 109 height 23
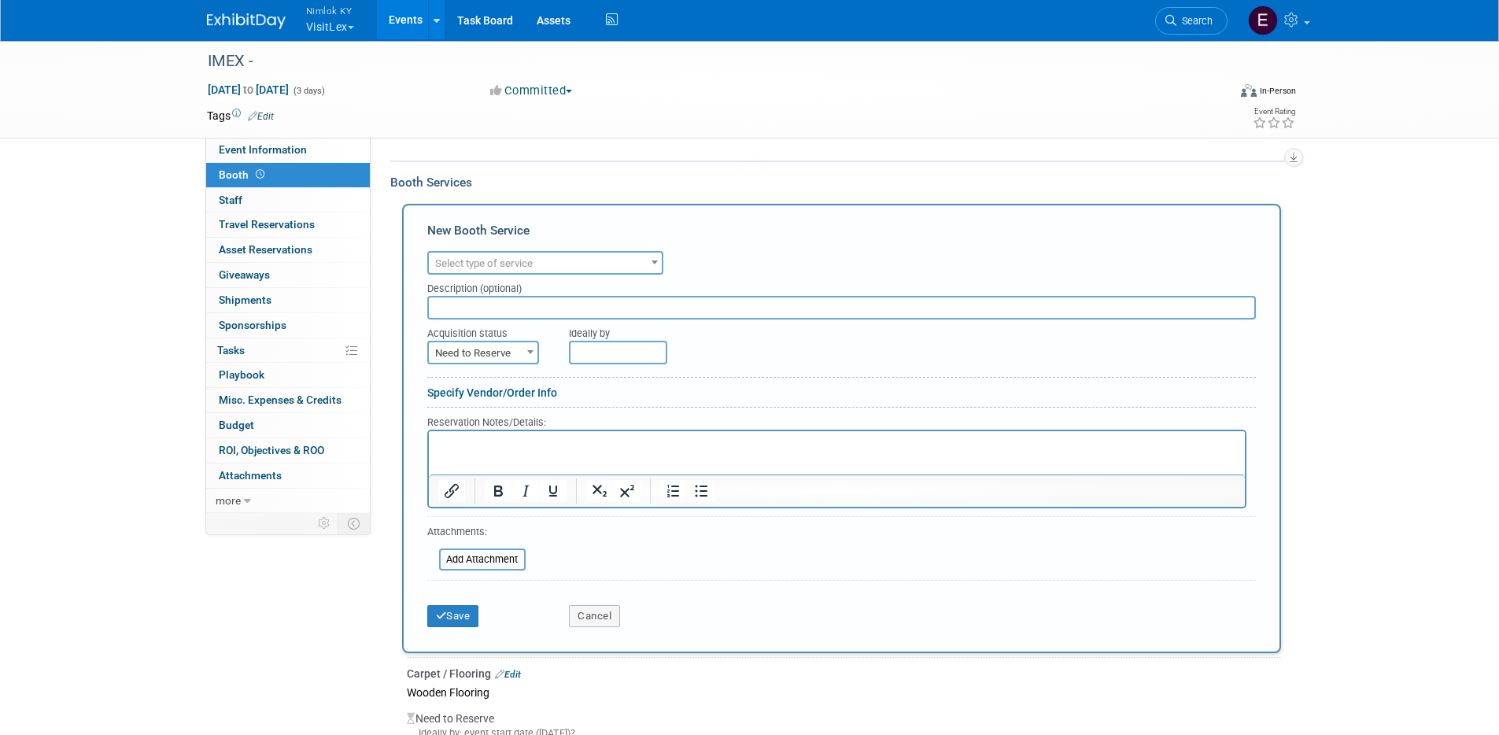
scroll to position [0, 0]
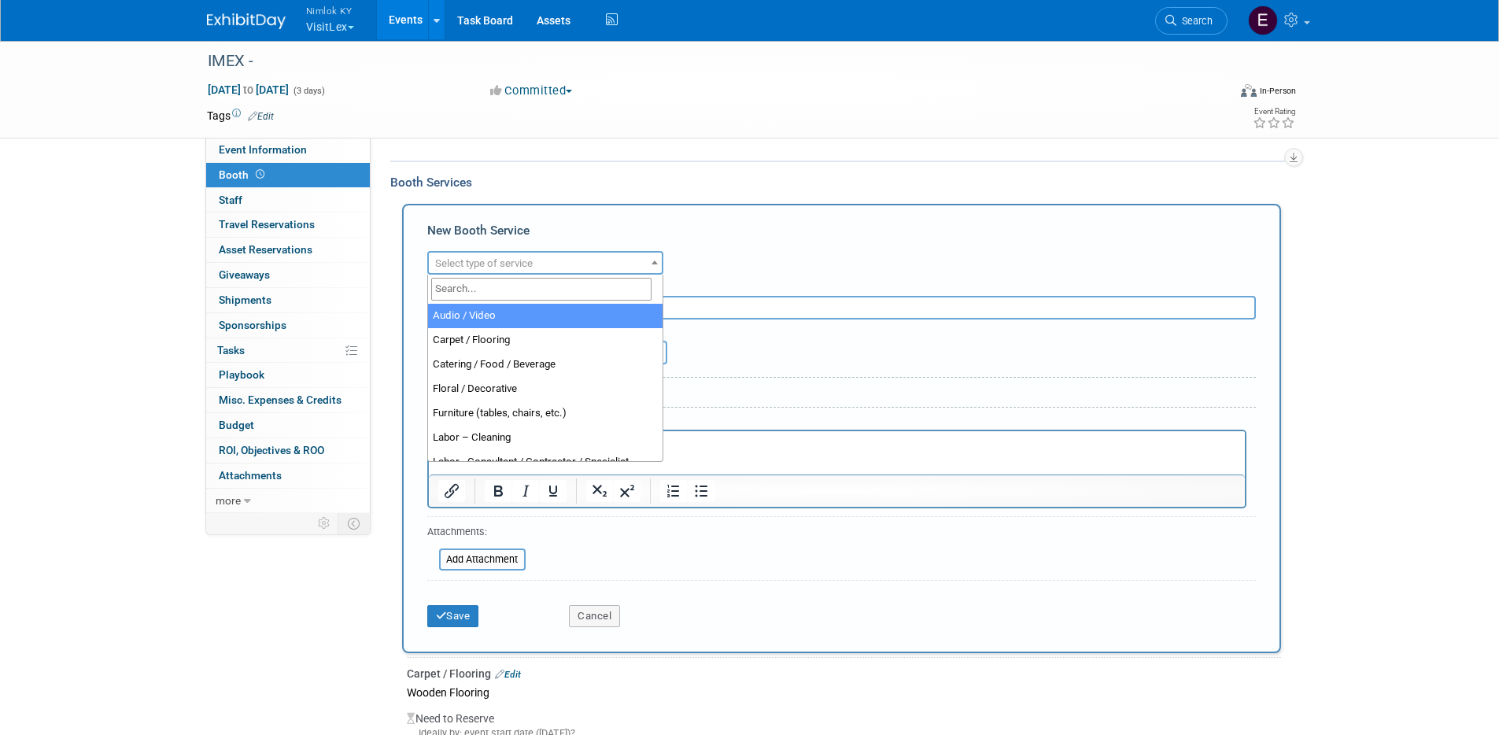
click at [523, 262] on span "Select type of service" at bounding box center [484, 263] width 98 height 12
type input "el"
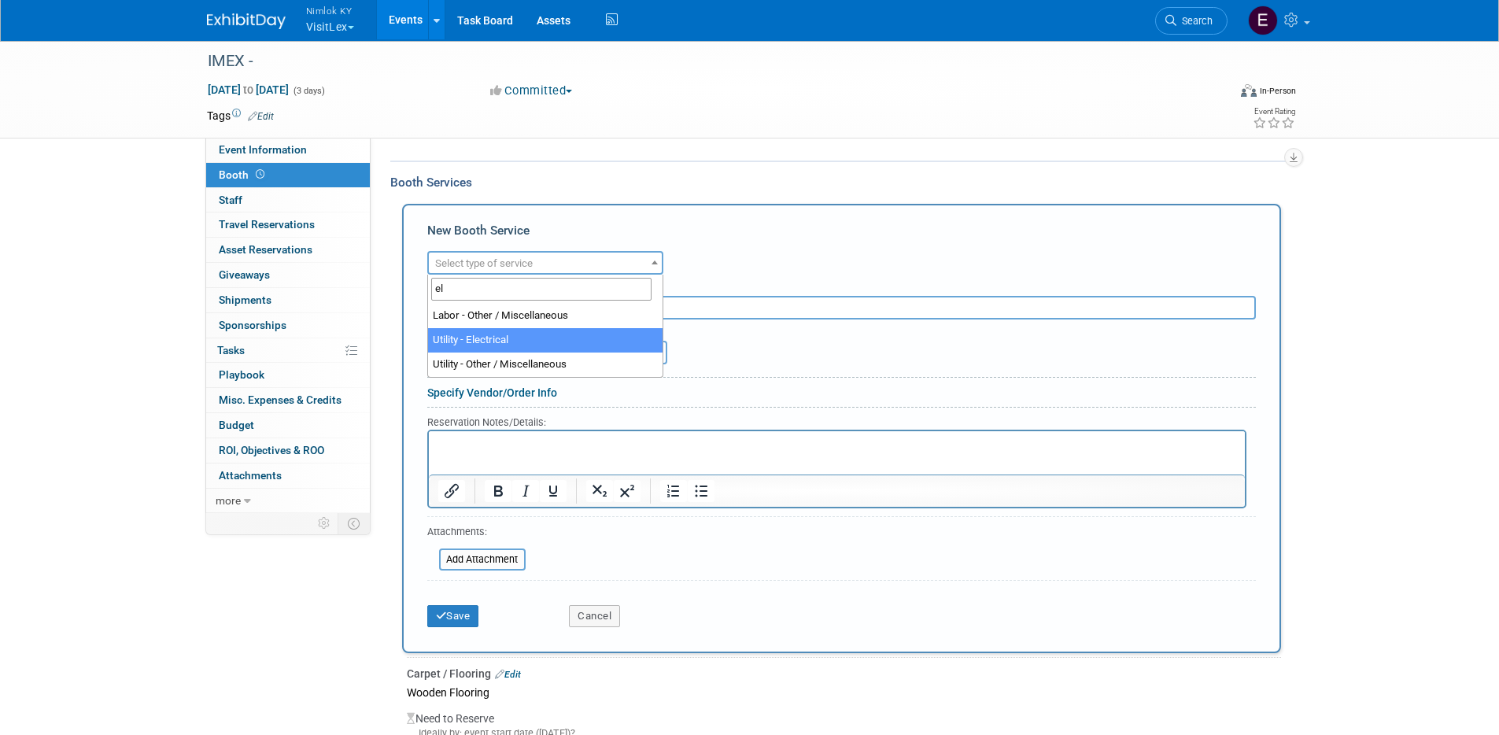
select select "8"
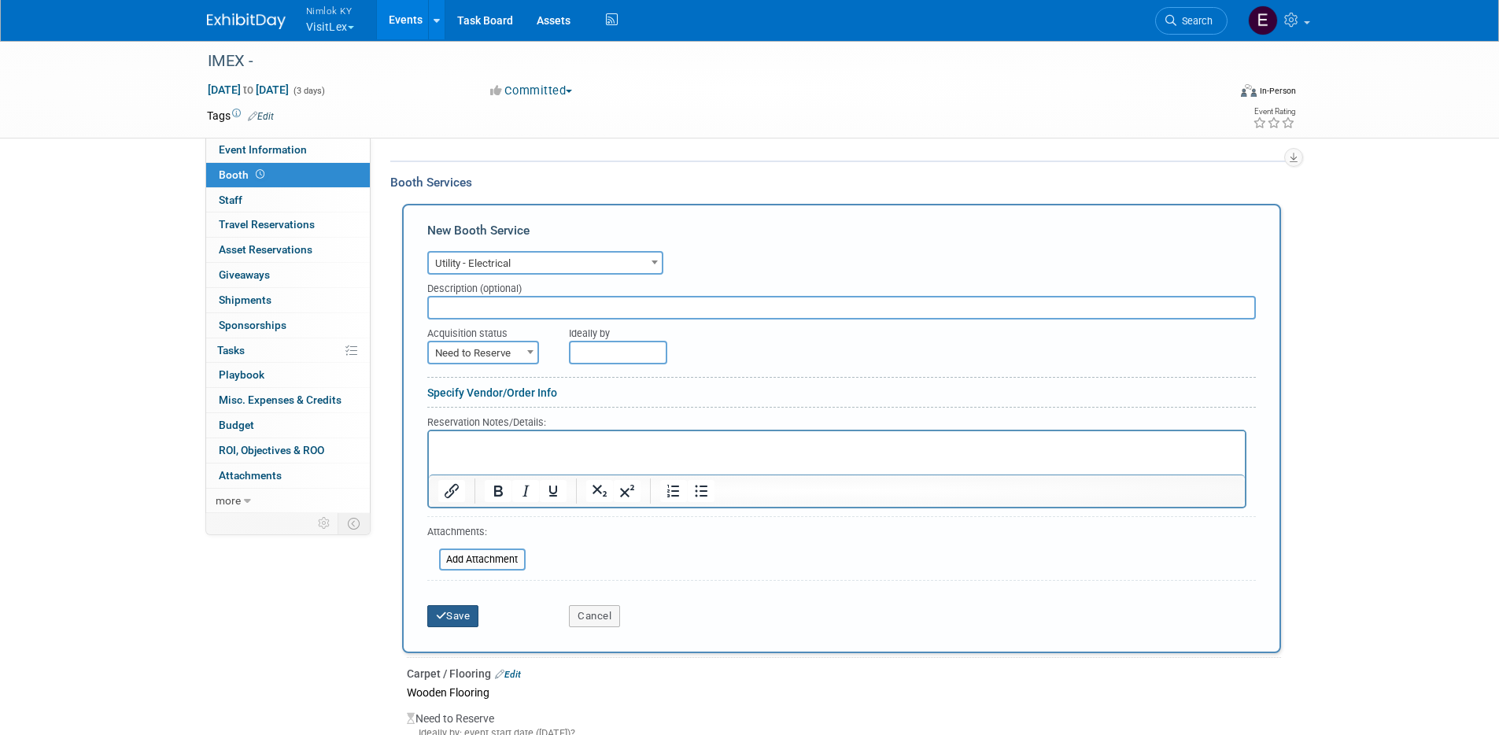
click at [458, 623] on button "Save" at bounding box center [453, 616] width 52 height 22
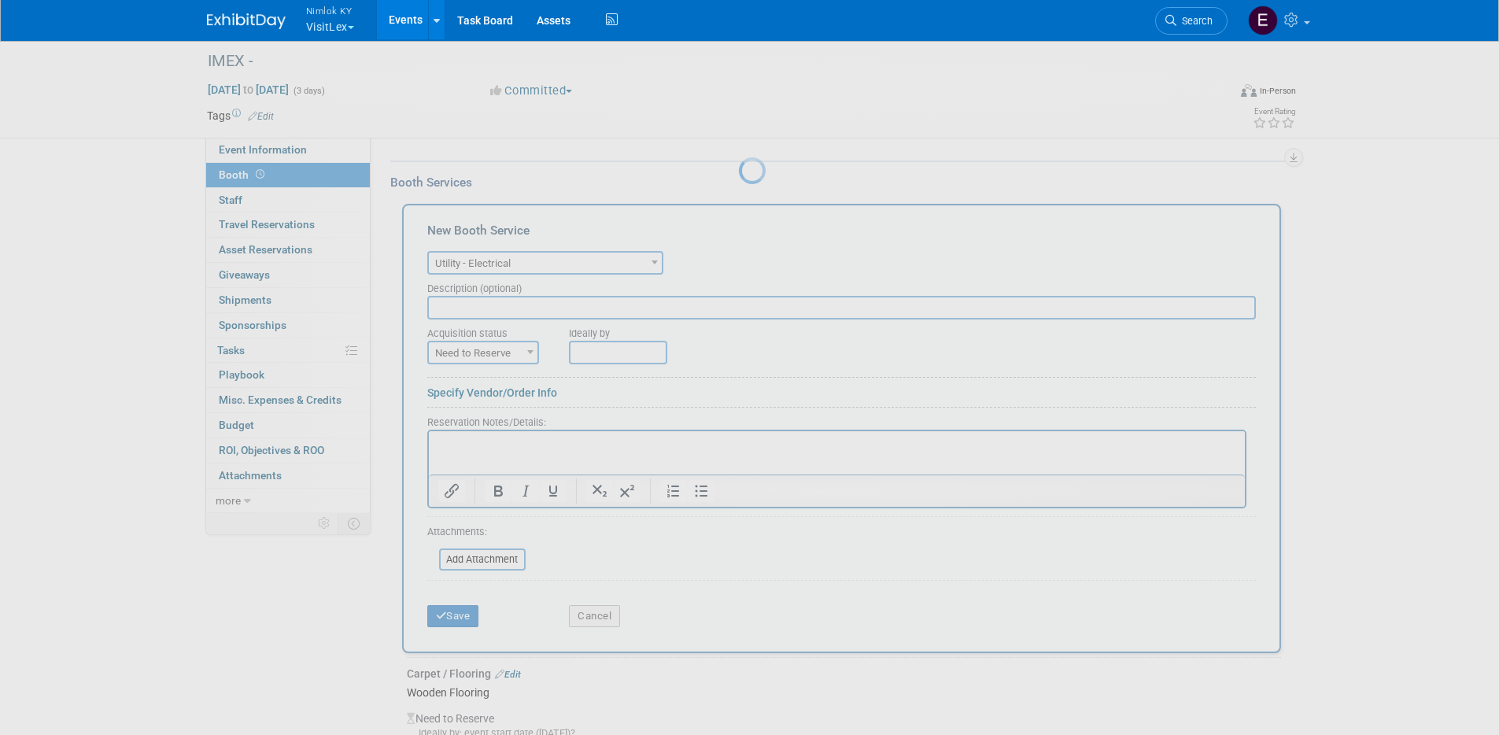
scroll to position [280, 0]
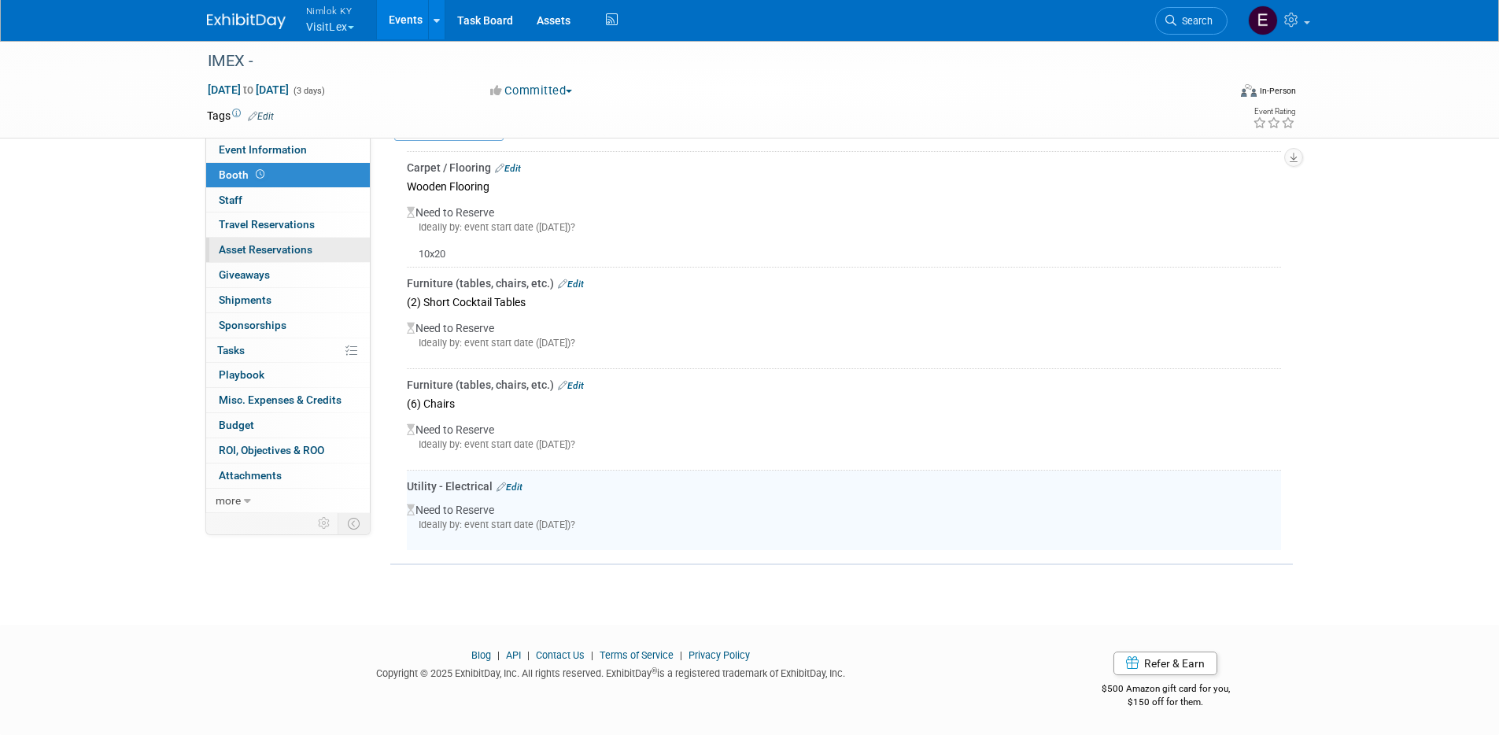
click at [266, 246] on span "Asset Reservations 0" at bounding box center [266, 249] width 94 height 13
